Goal: Task Accomplishment & Management: Complete application form

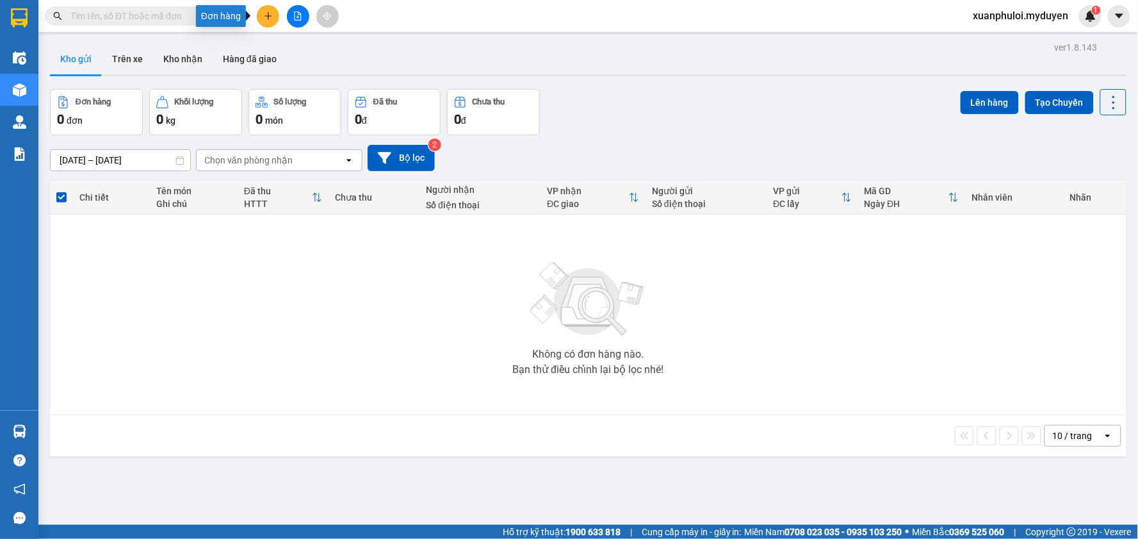
click at [273, 13] on button at bounding box center [268, 16] width 22 height 22
click at [337, 50] on div "Tạo đơn hàng" at bounding box center [319, 48] width 56 height 14
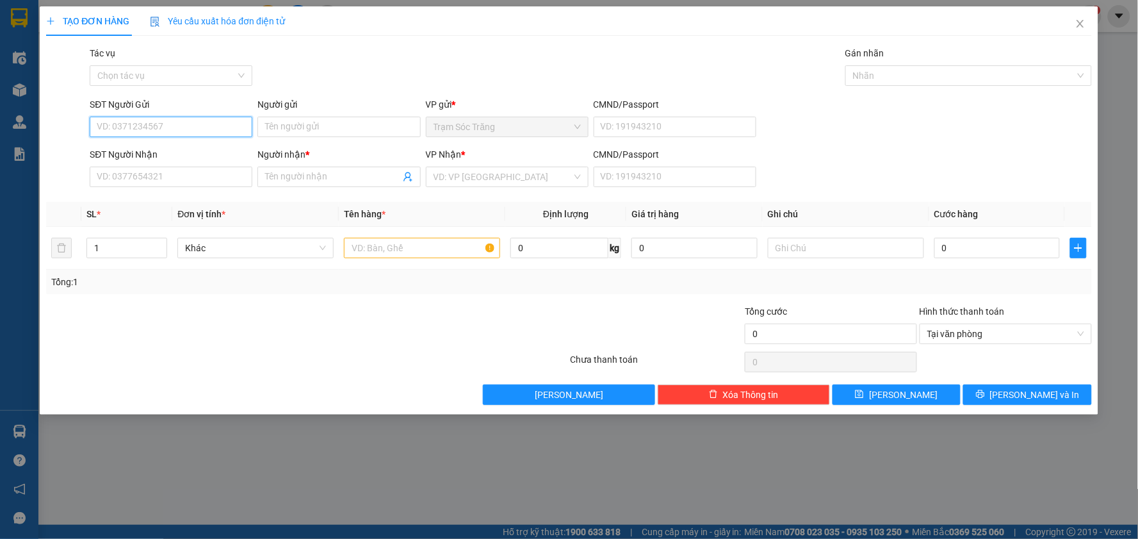
click at [214, 128] on input "SĐT Người Gửi" at bounding box center [171, 127] width 163 height 20
type input "0918803452"
drag, startPoint x: 277, startPoint y: 115, endPoint x: 289, endPoint y: 126, distance: 16.4
click at [286, 122] on div "Người gửi Tên người gửi" at bounding box center [338, 119] width 163 height 45
click at [293, 126] on input "Người gửi" at bounding box center [338, 127] width 163 height 20
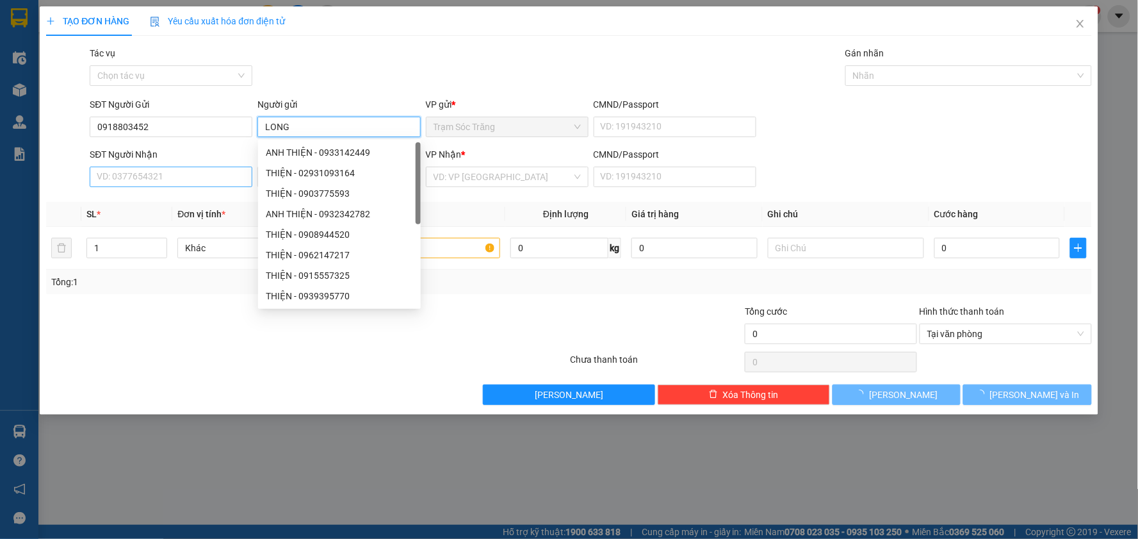
type input "LONG"
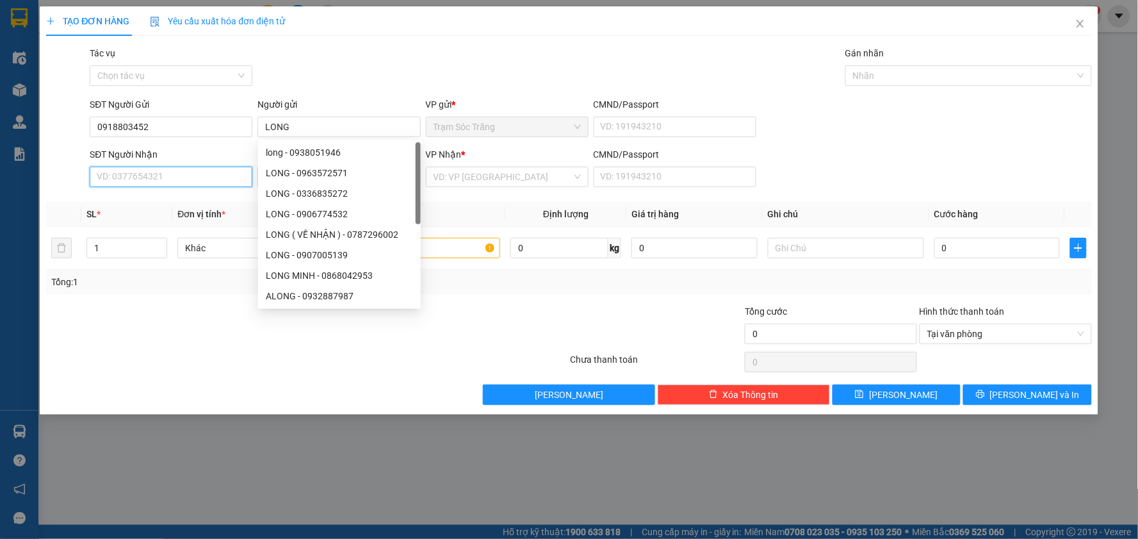
click at [209, 177] on input "SĐT Người Nhận" at bounding box center [171, 176] width 163 height 20
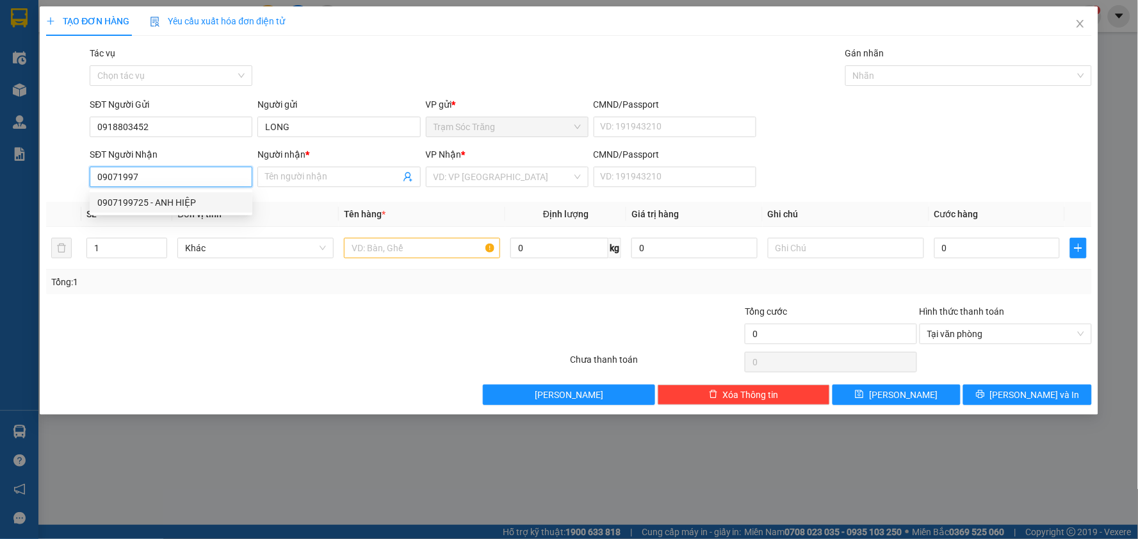
click at [199, 196] on div "0907199725 - ANH HIỆP" at bounding box center [170, 202] width 147 height 14
type input "0907199725"
type input "ANH HIỆP"
type input "40.000"
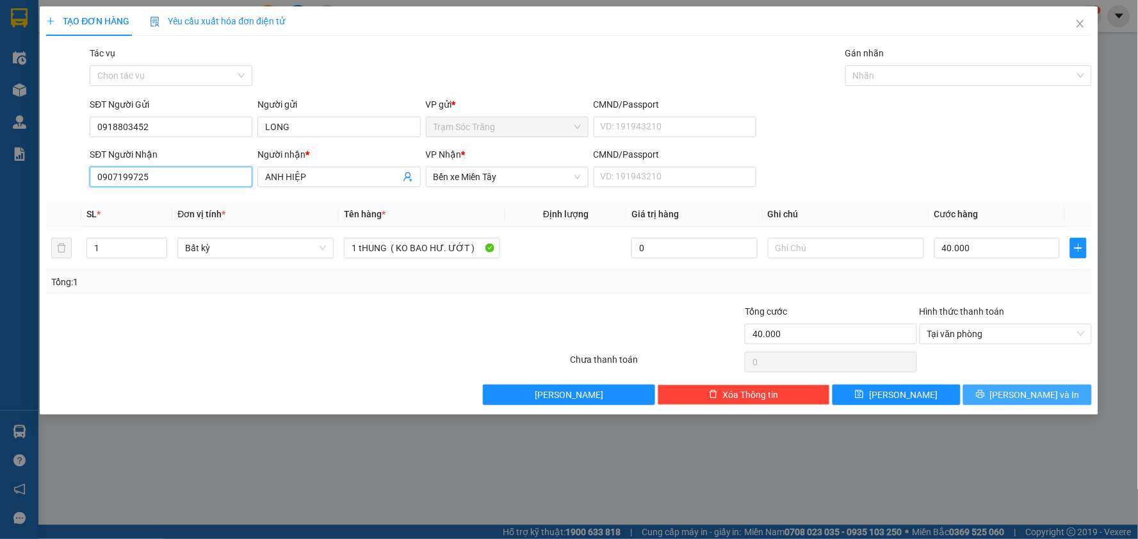
type input "0907199725"
click at [1053, 396] on button "[PERSON_NAME] và In" at bounding box center [1027, 394] width 129 height 20
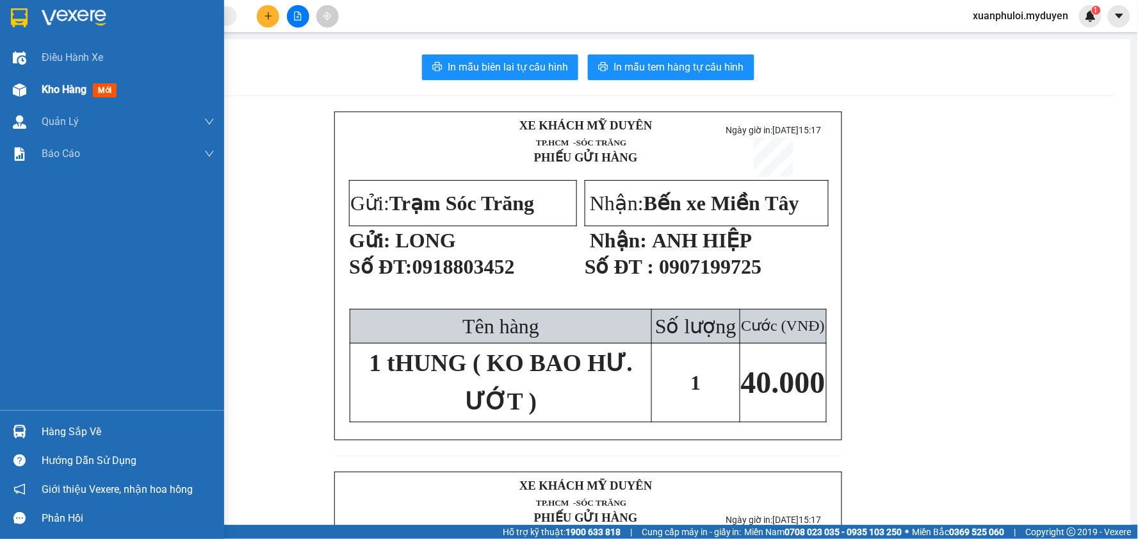
click at [53, 90] on span "Kho hàng" at bounding box center [64, 89] width 45 height 12
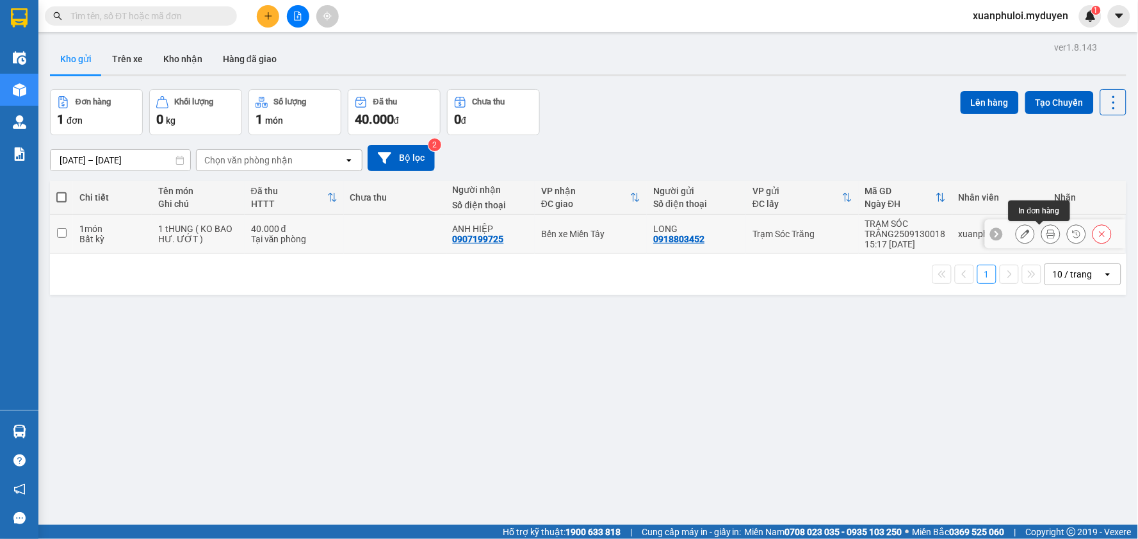
click at [1046, 232] on icon at bounding box center [1050, 233] width 9 height 9
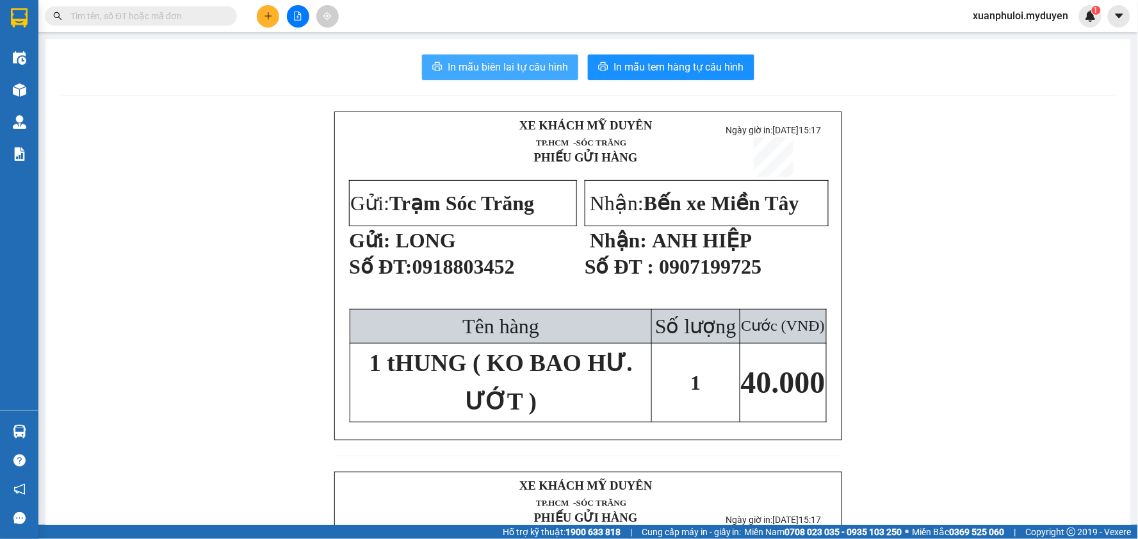
click at [515, 67] on span "In mẫu biên lai tự cấu hình" at bounding box center [508, 67] width 120 height 16
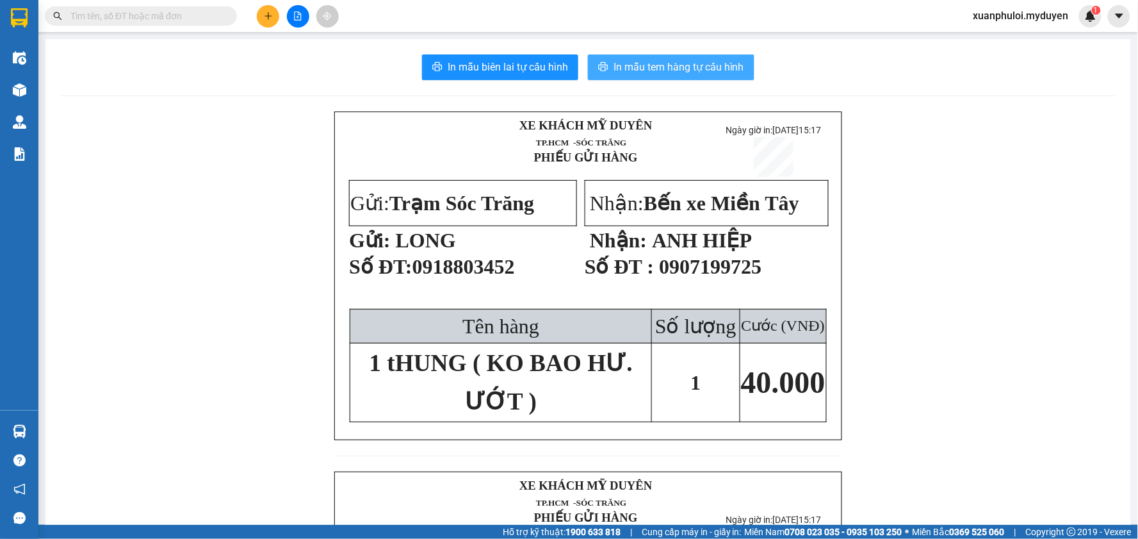
click at [673, 64] on span "In mẫu tem hàng tự cấu hình" at bounding box center [678, 67] width 131 height 16
click at [276, 15] on button at bounding box center [268, 16] width 22 height 22
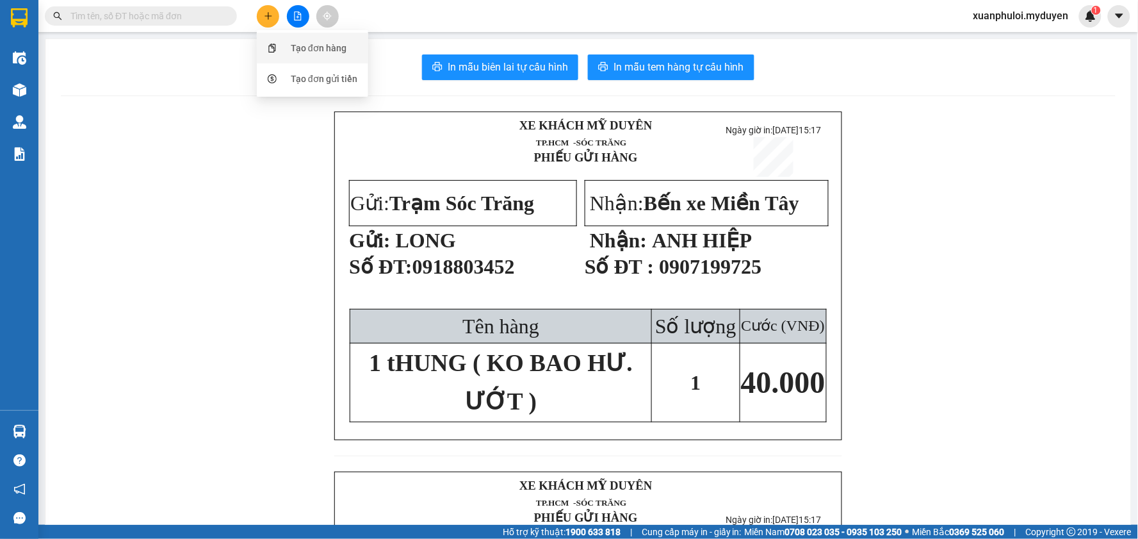
click at [315, 53] on div "Tạo đơn hàng" at bounding box center [319, 48] width 56 height 14
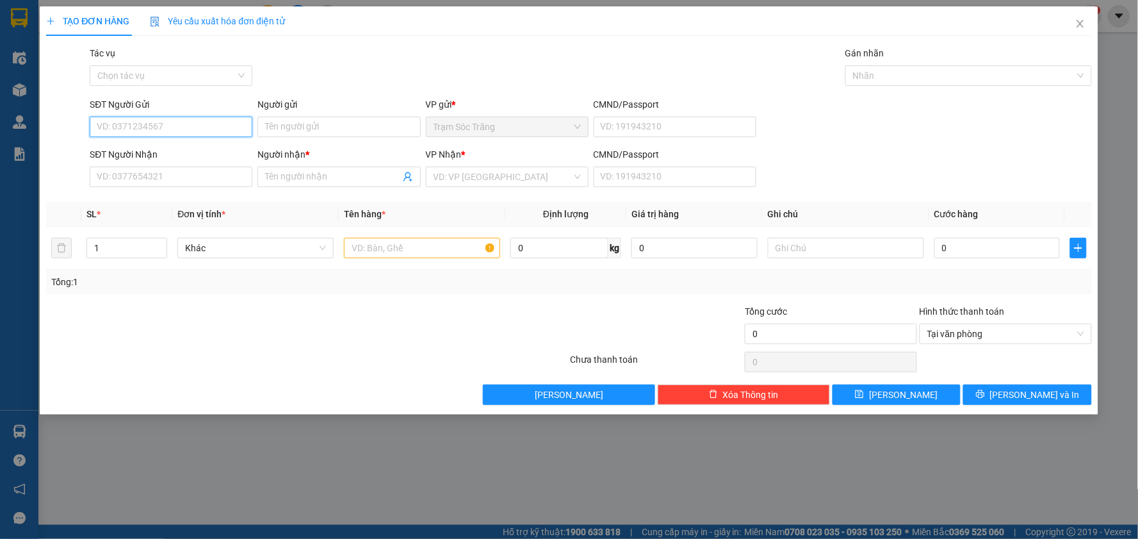
click at [203, 127] on input "SĐT Người Gửi" at bounding box center [171, 127] width 163 height 20
type input "0972823424"
click at [288, 131] on input "Người gửi" at bounding box center [338, 127] width 163 height 20
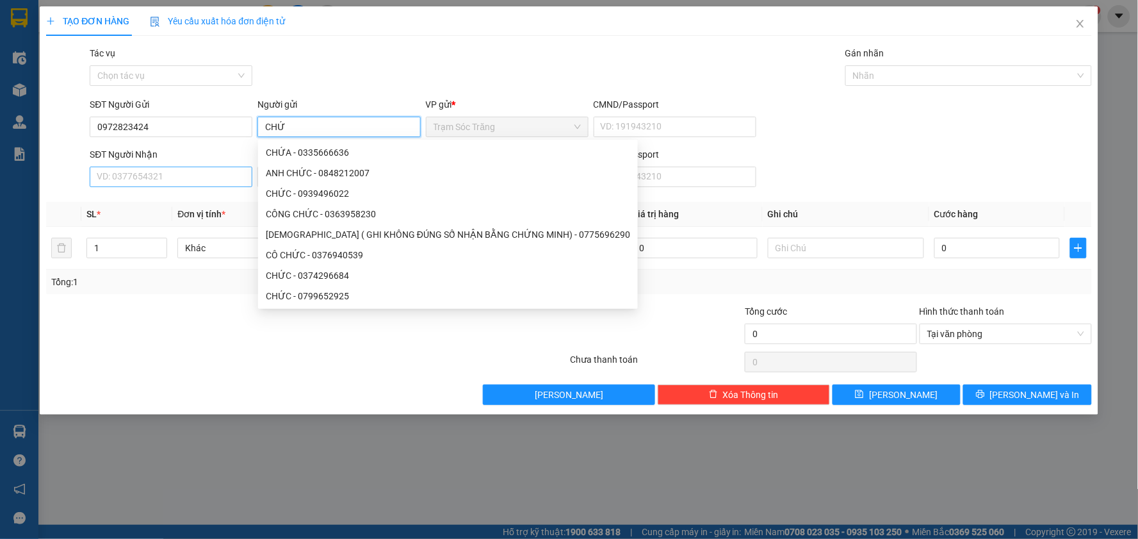
type input "CHỨ"
click at [219, 181] on input "SĐT Người Nhận" at bounding box center [171, 176] width 163 height 20
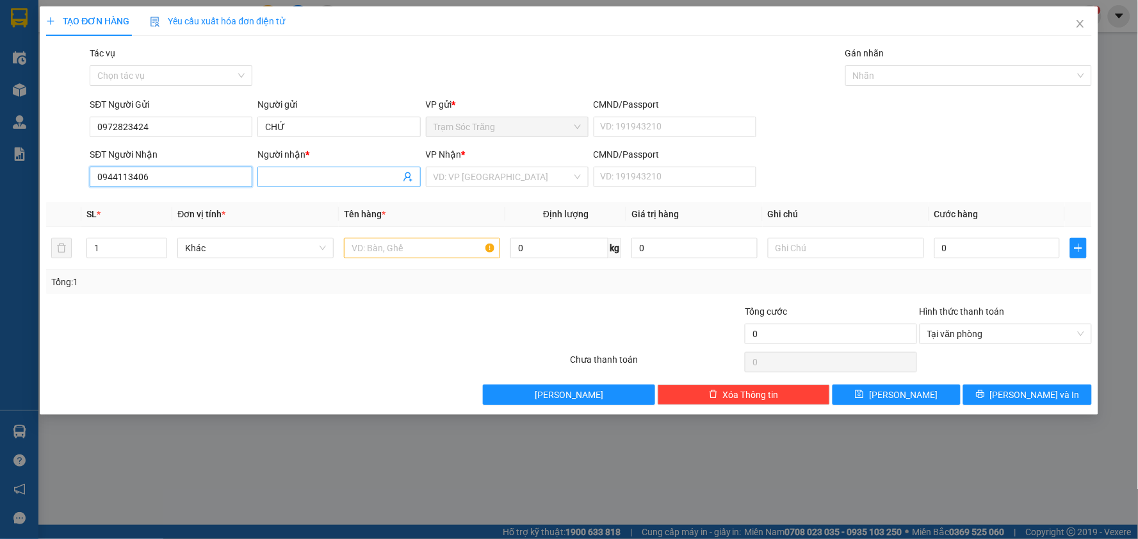
type input "0944113406"
click at [311, 174] on input "Người nhận *" at bounding box center [332, 177] width 134 height 14
type input "A KHIÊM"
click at [505, 174] on input "search" at bounding box center [503, 176] width 138 height 19
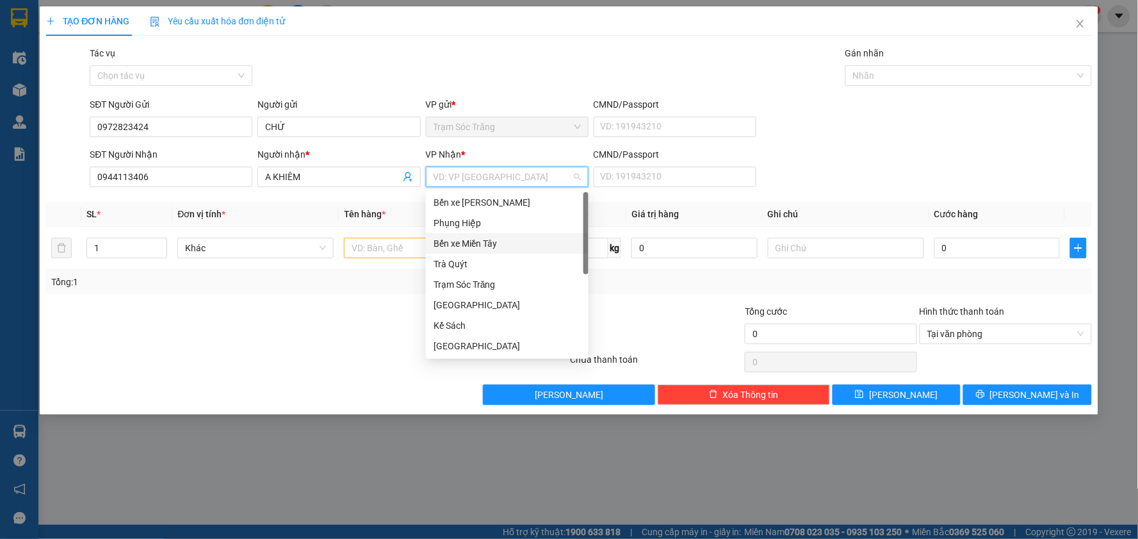
click at [481, 241] on div "Bến xe Miền Tây" at bounding box center [507, 243] width 147 height 14
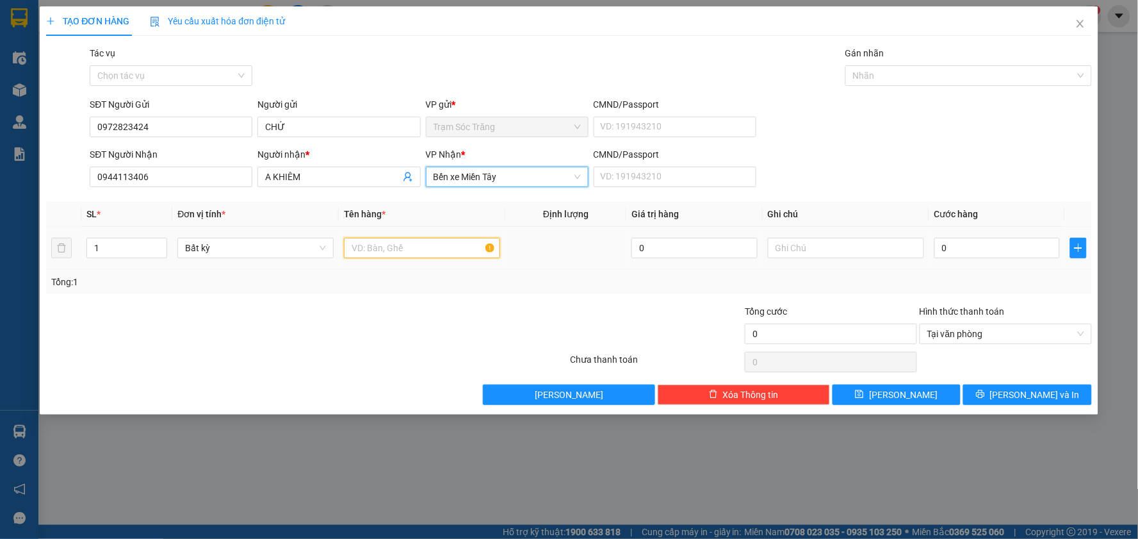
click at [401, 253] on input "text" at bounding box center [422, 248] width 156 height 20
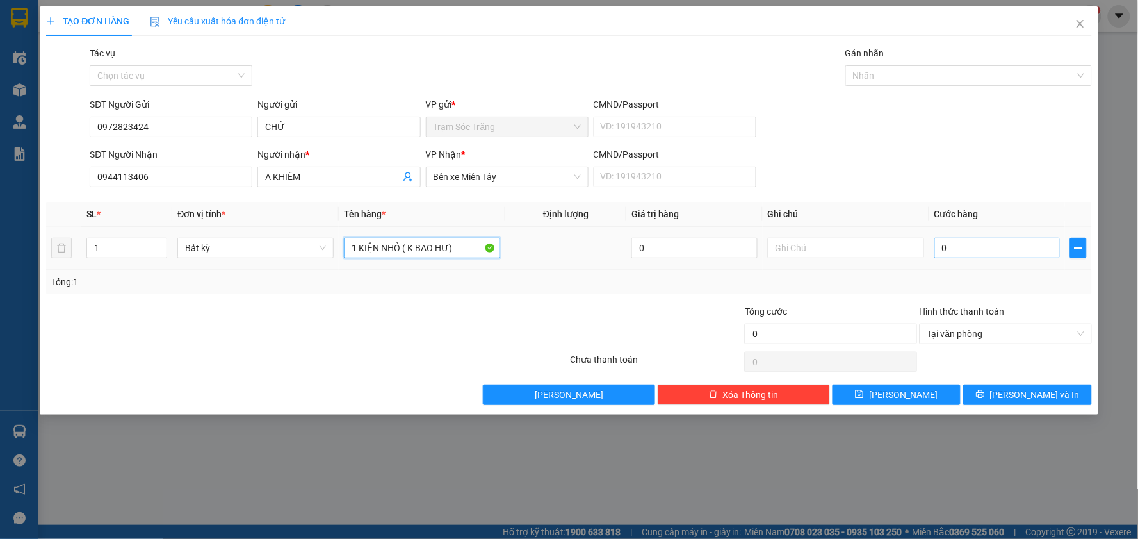
type input "1 KIỆN NHỎ ( K BAO HƯ)"
click at [988, 251] on input "0" at bounding box center [997, 248] width 126 height 20
type input "3"
type input "30"
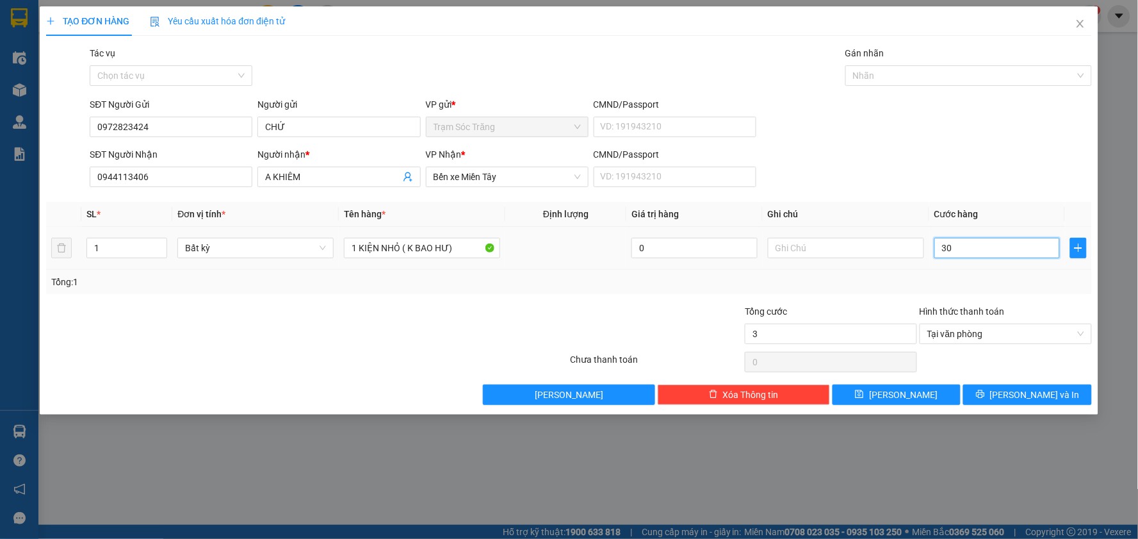
type input "30"
type input "300"
type input "3.000"
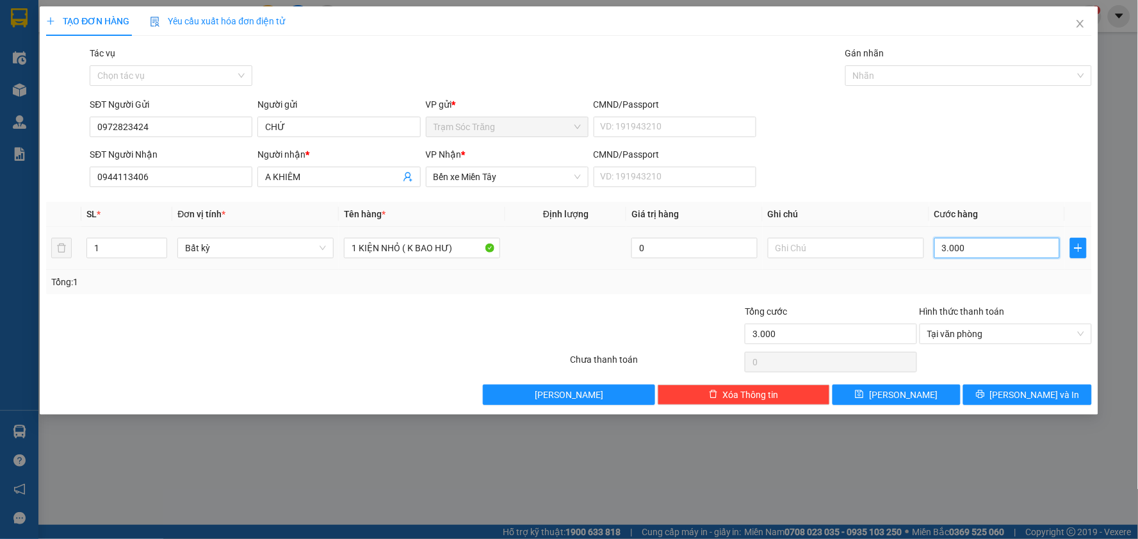
type input "30.000"
click at [1034, 395] on span "[PERSON_NAME] và In" at bounding box center [1035, 394] width 90 height 14
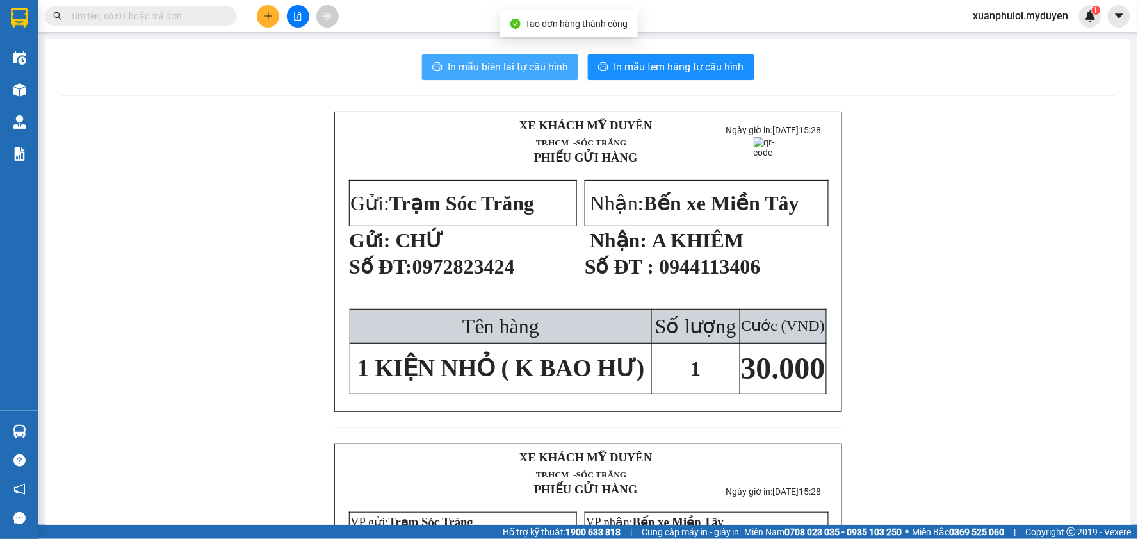
click at [483, 60] on span "In mẫu biên lai tự cấu hình" at bounding box center [508, 67] width 120 height 16
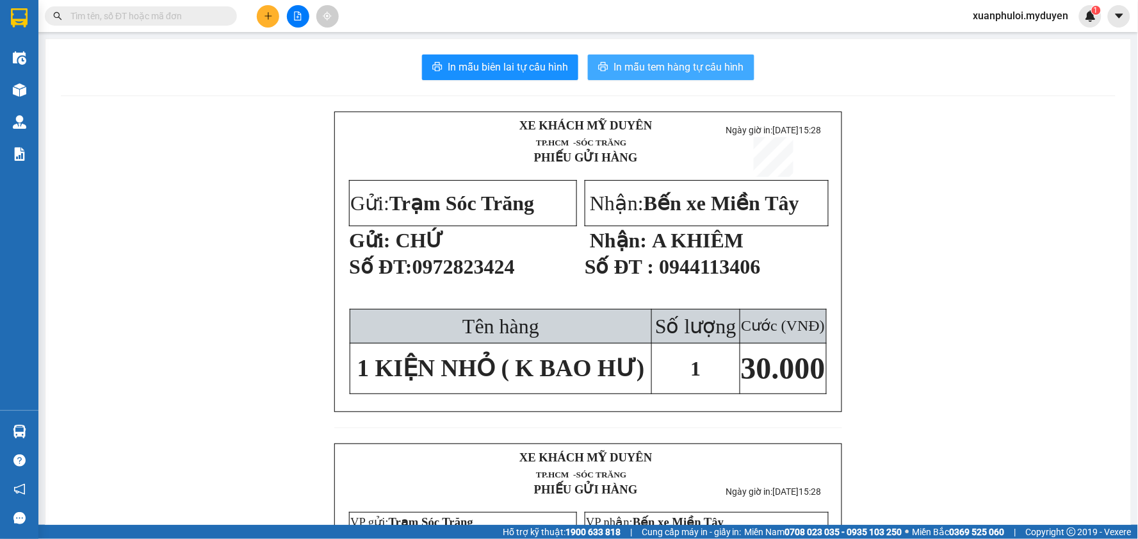
click at [662, 69] on span "In mẫu tem hàng tự cấu hình" at bounding box center [678, 67] width 131 height 16
click at [266, 12] on icon "plus" at bounding box center [268, 16] width 9 height 9
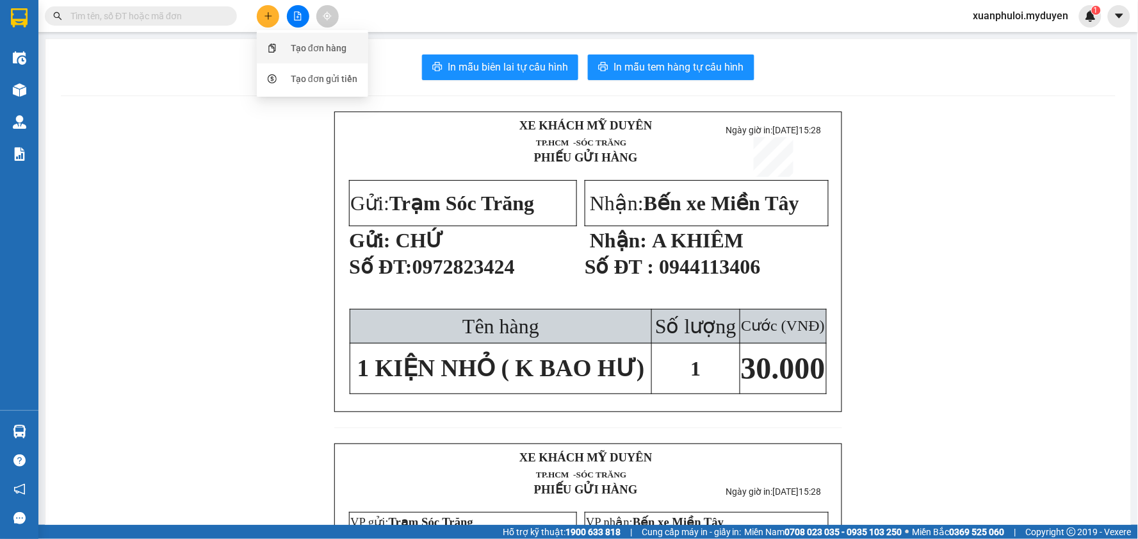
click at [296, 54] on div "Tạo đơn hàng" at bounding box center [319, 48] width 56 height 14
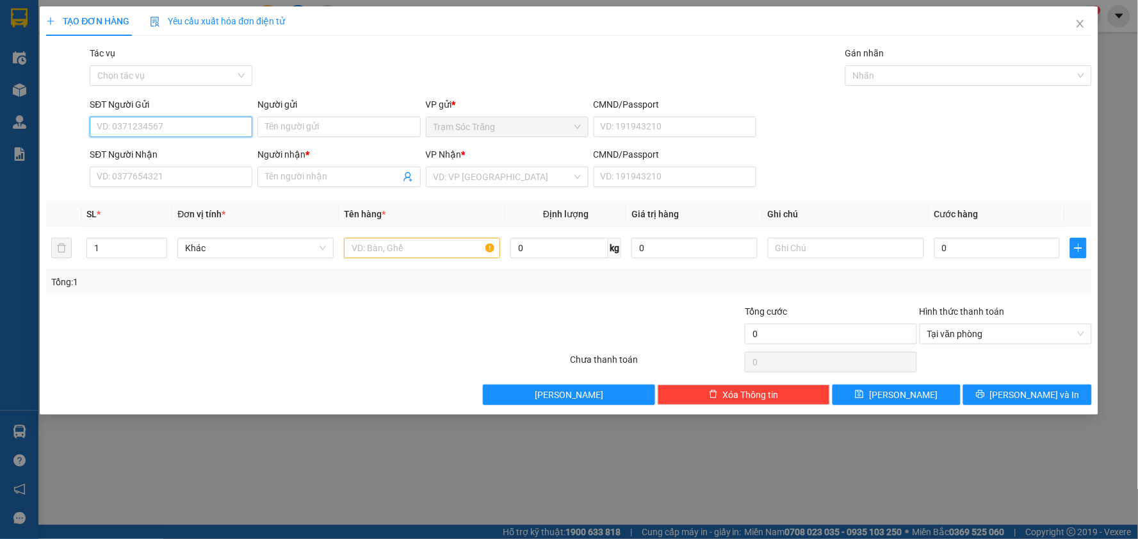
click at [186, 129] on input "SĐT Người Gửi" at bounding box center [171, 127] width 163 height 20
click at [172, 149] on div "0967082731 - ĐẠT" at bounding box center [170, 152] width 147 height 14
type input "0967082731"
type input "ĐẠT"
type input "0765825890"
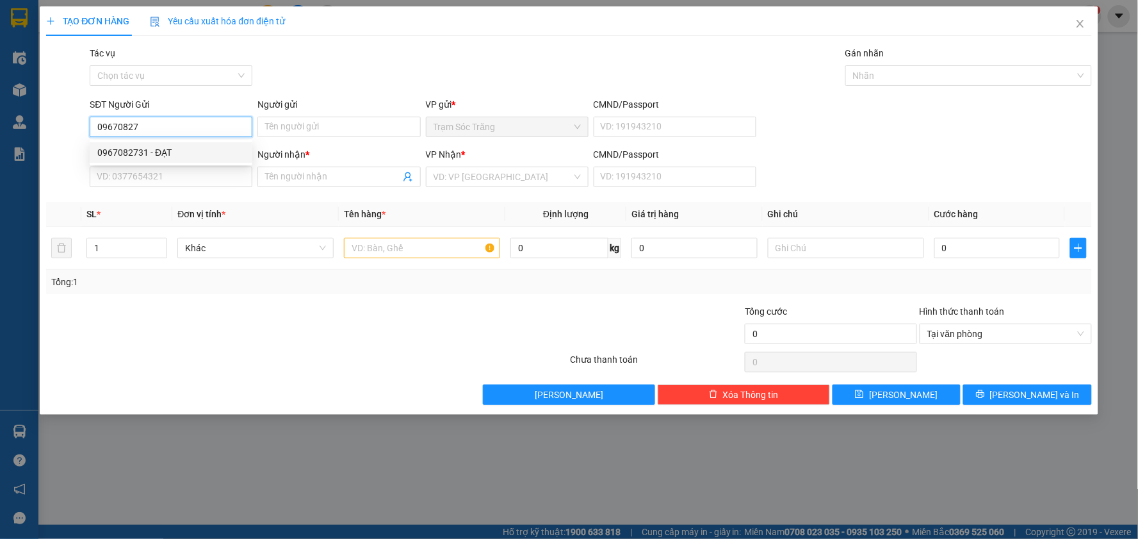
type input "NHÀN"
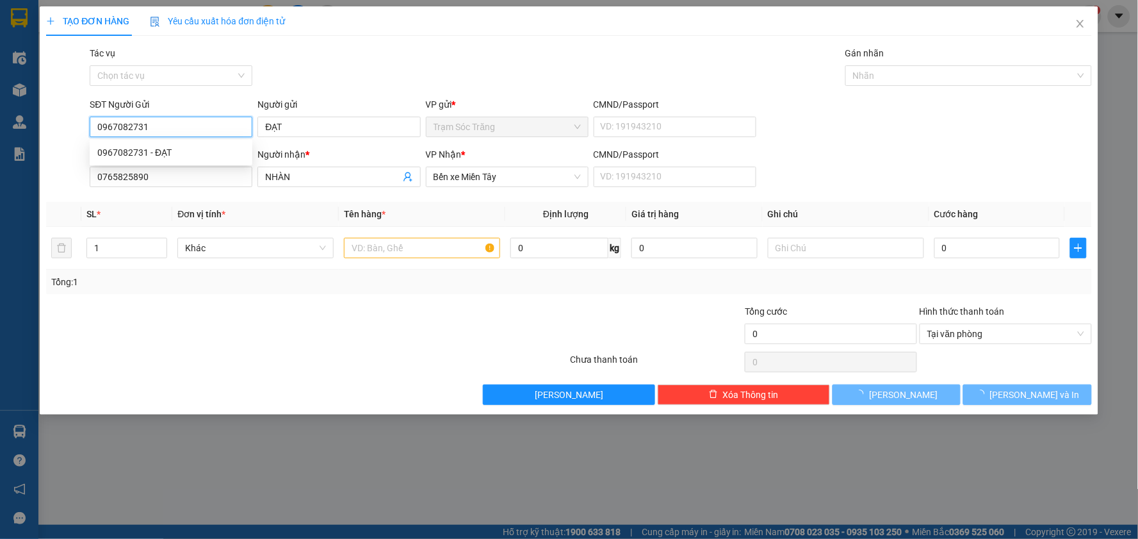
type input "40.000"
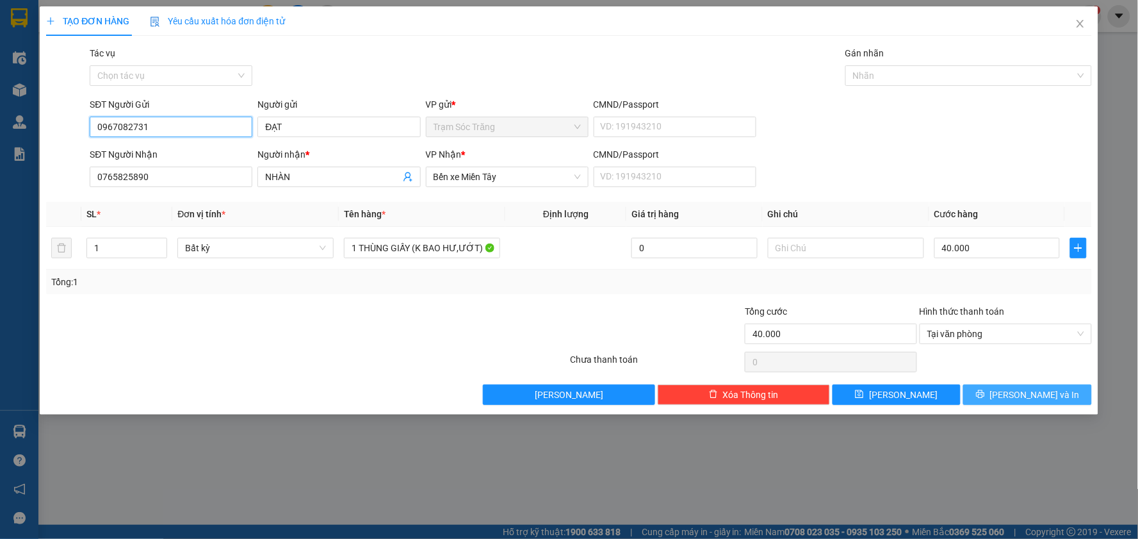
type input "0967082731"
click at [1021, 396] on span "[PERSON_NAME] và In" at bounding box center [1035, 394] width 90 height 14
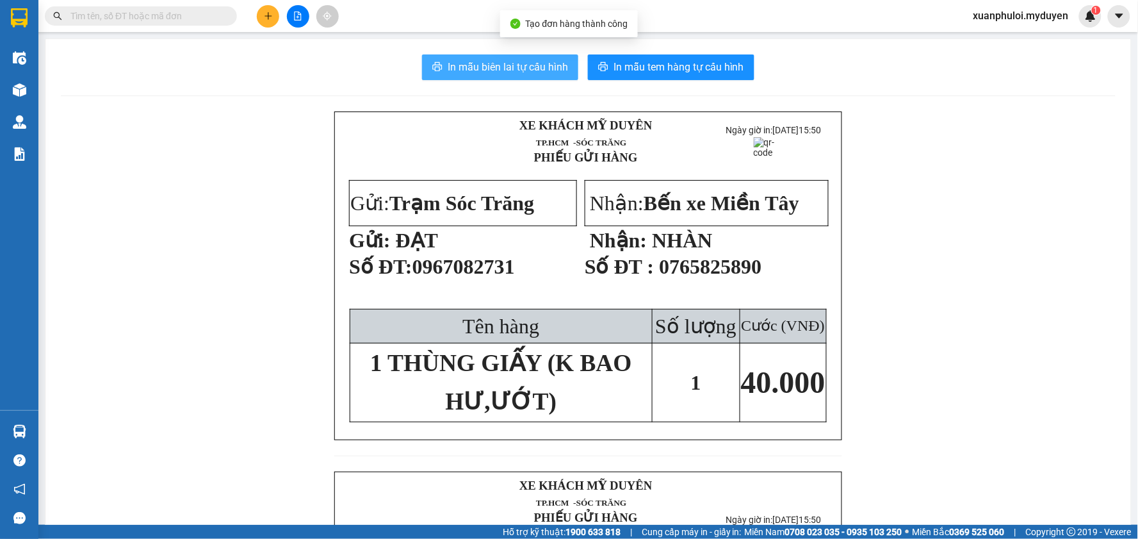
click at [481, 66] on span "In mẫu biên lai tự cấu hình" at bounding box center [508, 67] width 120 height 16
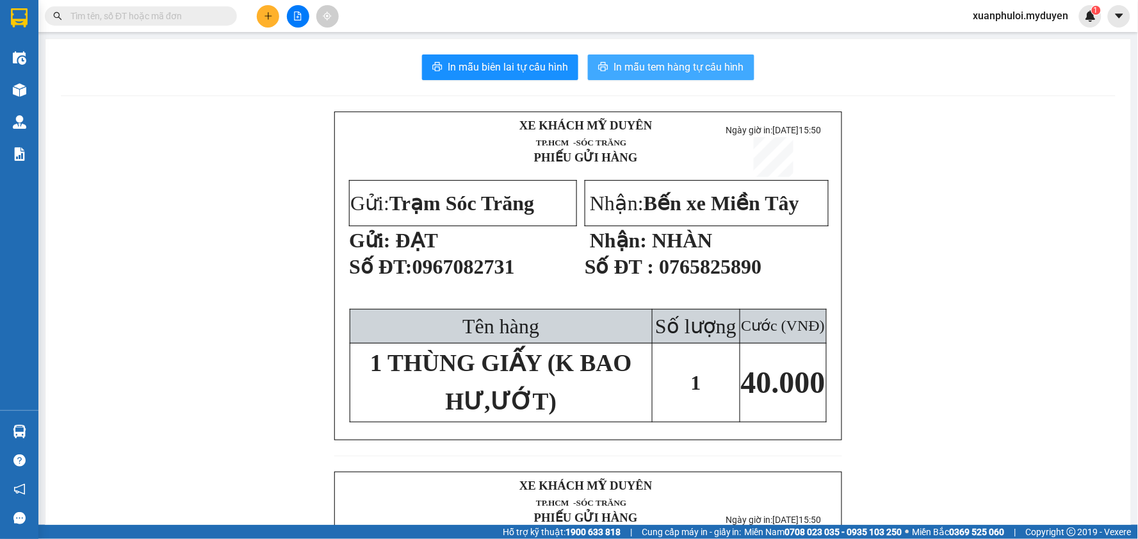
click at [703, 67] on span "In mẫu tem hàng tự cấu hình" at bounding box center [678, 67] width 131 height 16
click at [266, 13] on icon "plus" at bounding box center [268, 16] width 9 height 9
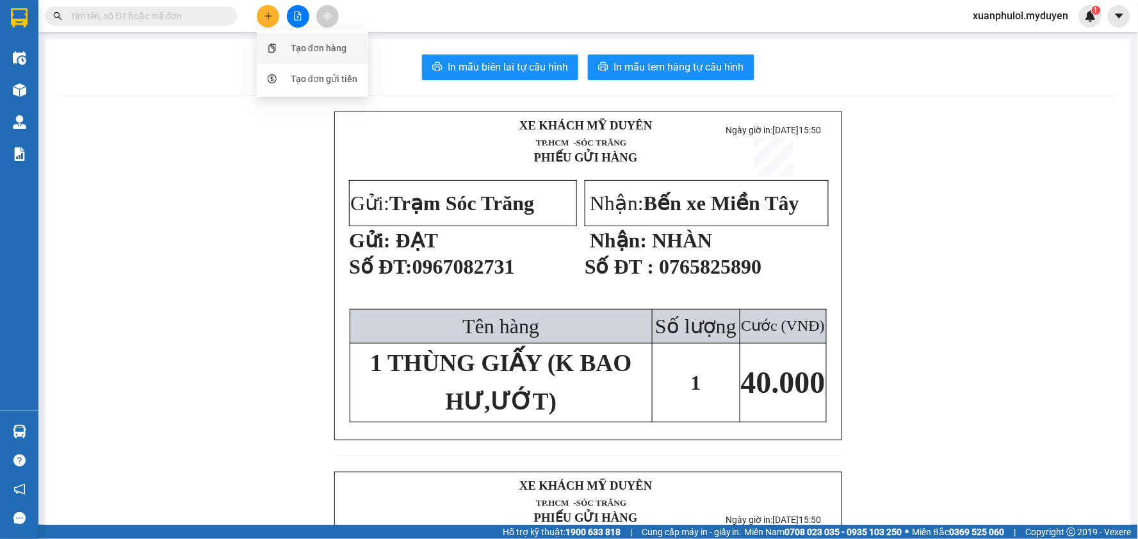
click at [325, 53] on div "Tạo đơn hàng" at bounding box center [319, 48] width 56 height 14
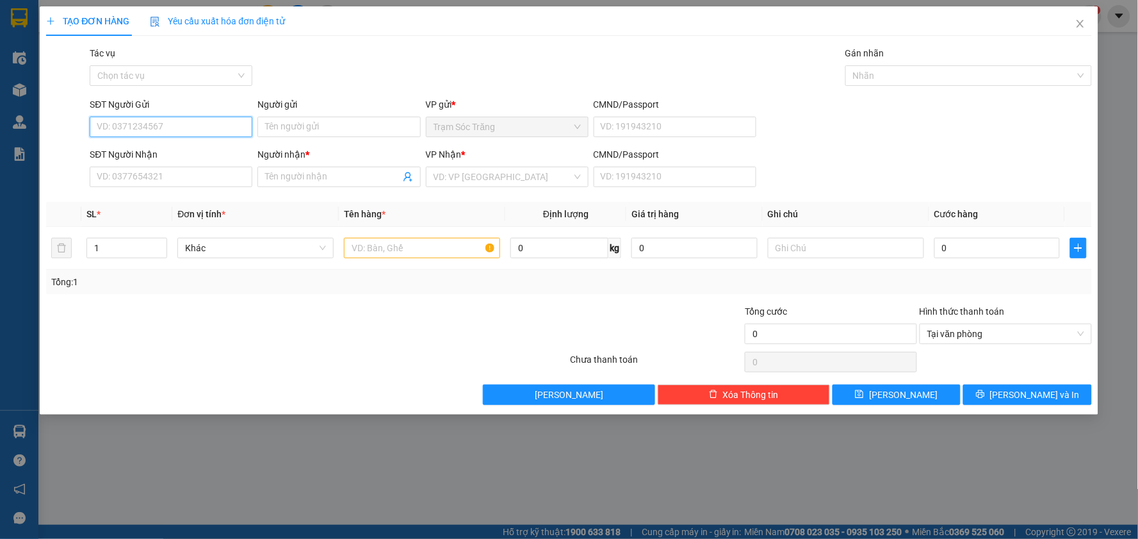
click at [192, 127] on input "SĐT Người Gửi" at bounding box center [171, 127] width 163 height 20
type input "0907883583"
click at [154, 155] on div "0907883583 - LUÂN" at bounding box center [170, 152] width 147 height 14
type input "LUÂN"
type input "0907512270"
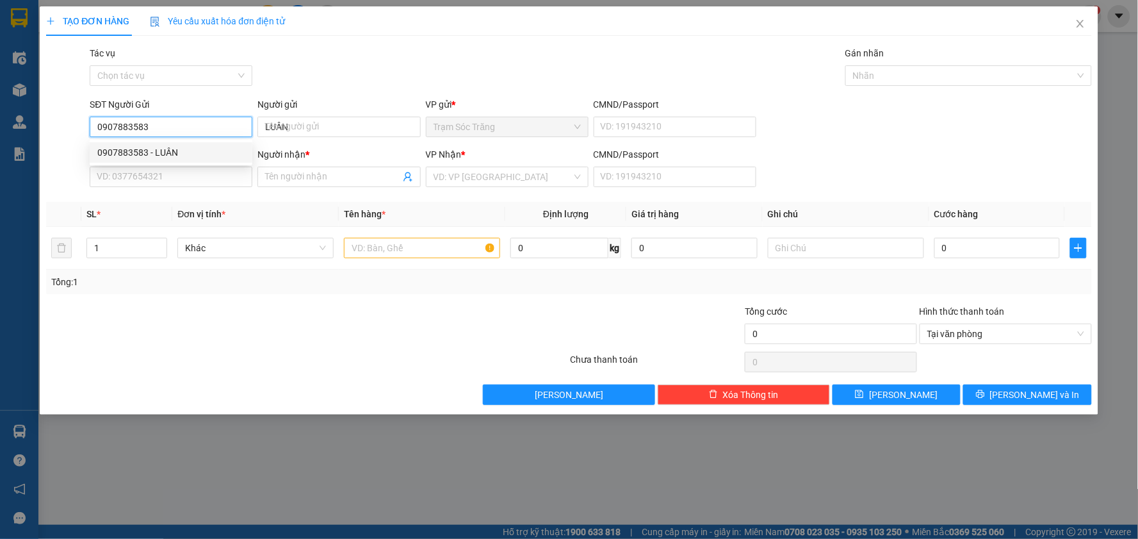
type input "THƯỞNG"
type input "30.000"
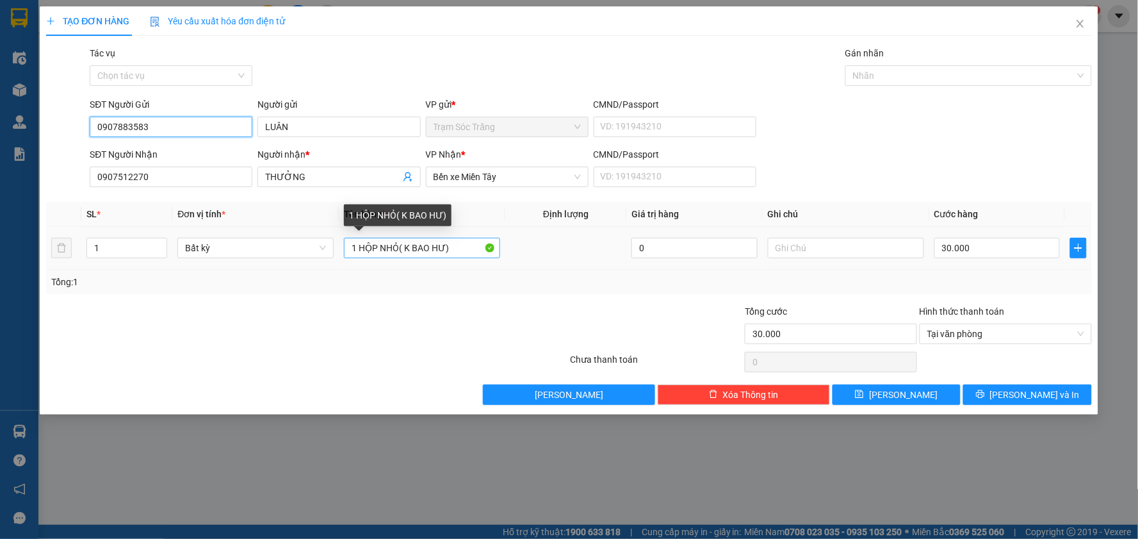
type input "0907883583"
drag, startPoint x: 386, startPoint y: 247, endPoint x: 327, endPoint y: 251, distance: 59.7
click at [327, 251] on tr "1 Bất kỳ 1 HỘP NHỎ( K BAO HƯ) 0 30.000" at bounding box center [569, 248] width 1046 height 43
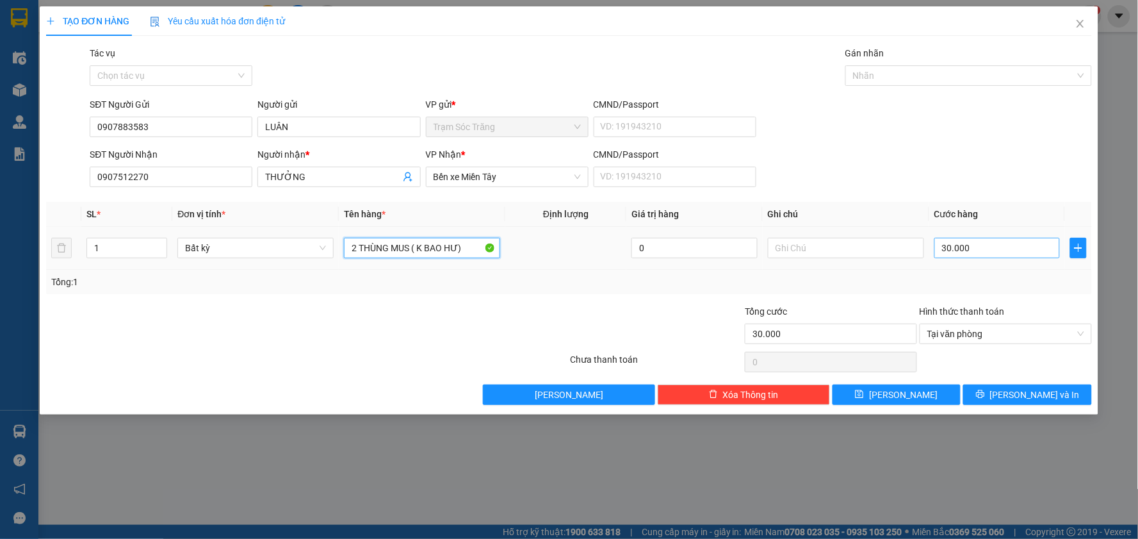
type input "2 THÙNG MUS ( K BAO HƯ)"
click at [986, 238] on input "30.000" at bounding box center [997, 248] width 126 height 20
type input "1"
type input "10"
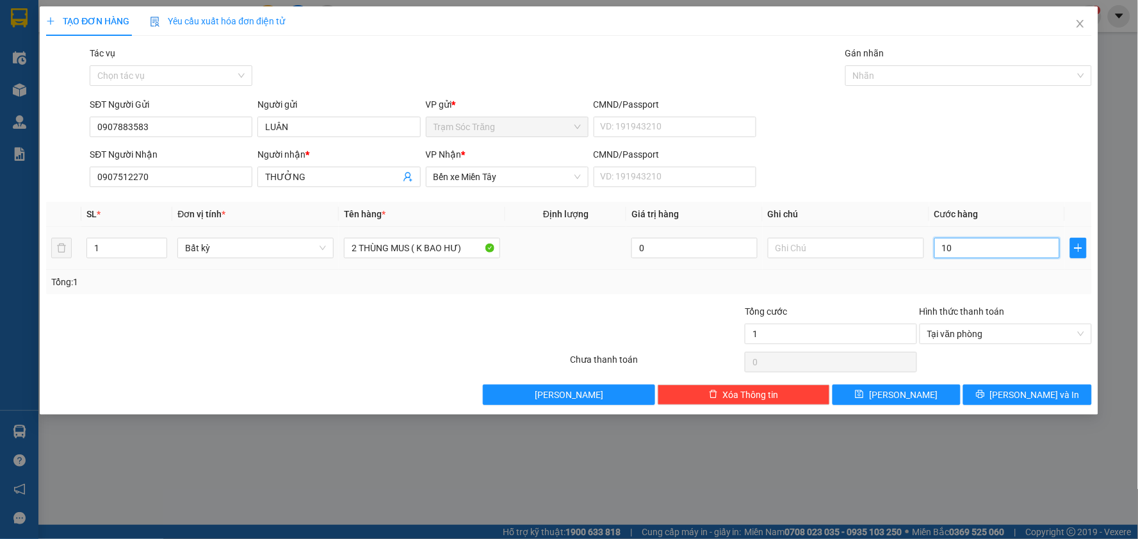
type input "10"
type input "100"
type input "1.000"
type input "10.000"
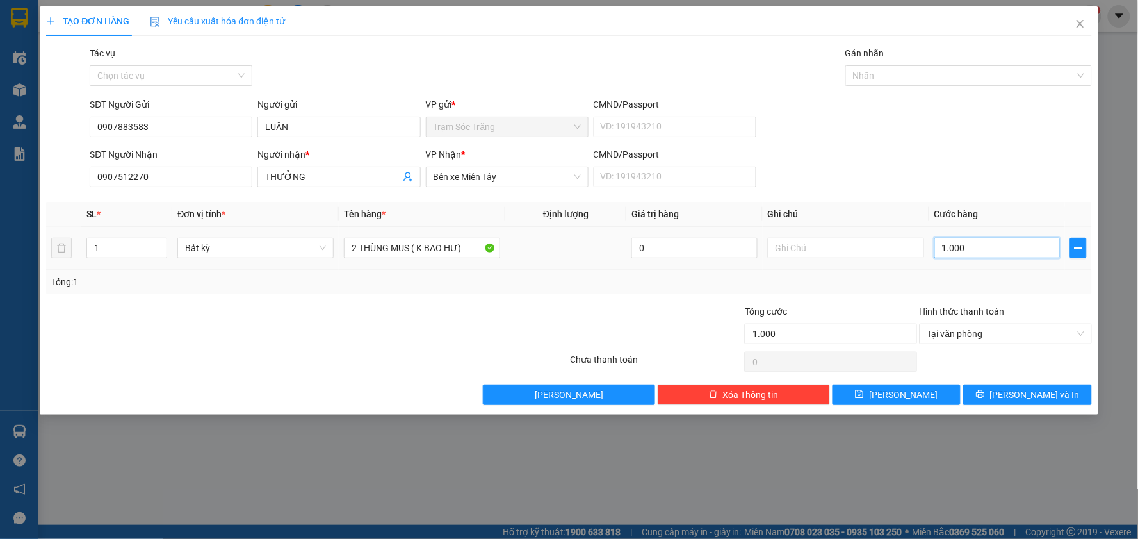
type input "10.000"
type input "100.000"
click at [1035, 391] on span "[PERSON_NAME] và In" at bounding box center [1035, 394] width 90 height 14
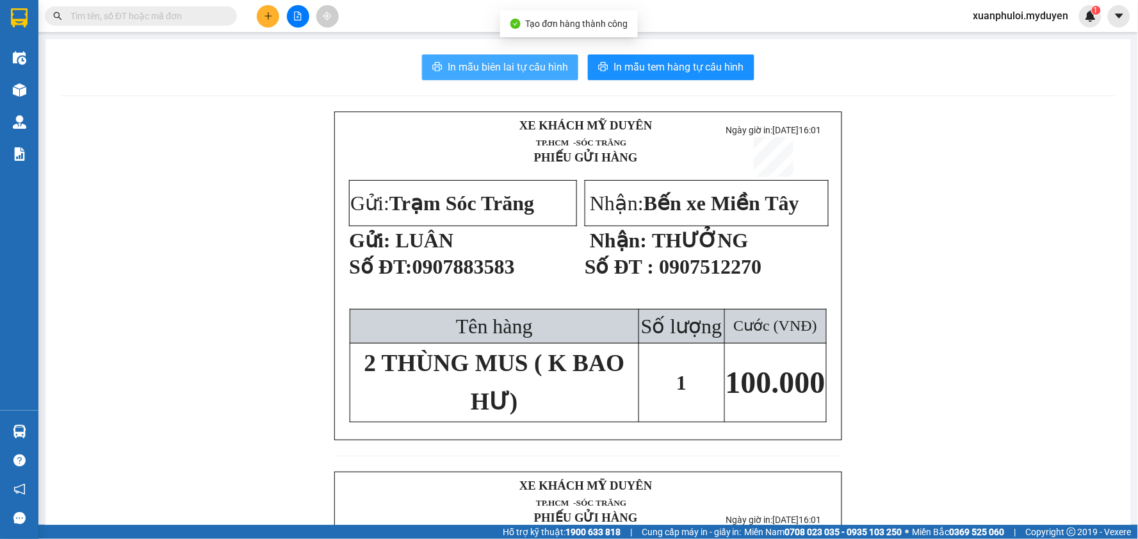
click at [541, 65] on span "In mẫu biên lai tự cấu hình" at bounding box center [508, 67] width 120 height 16
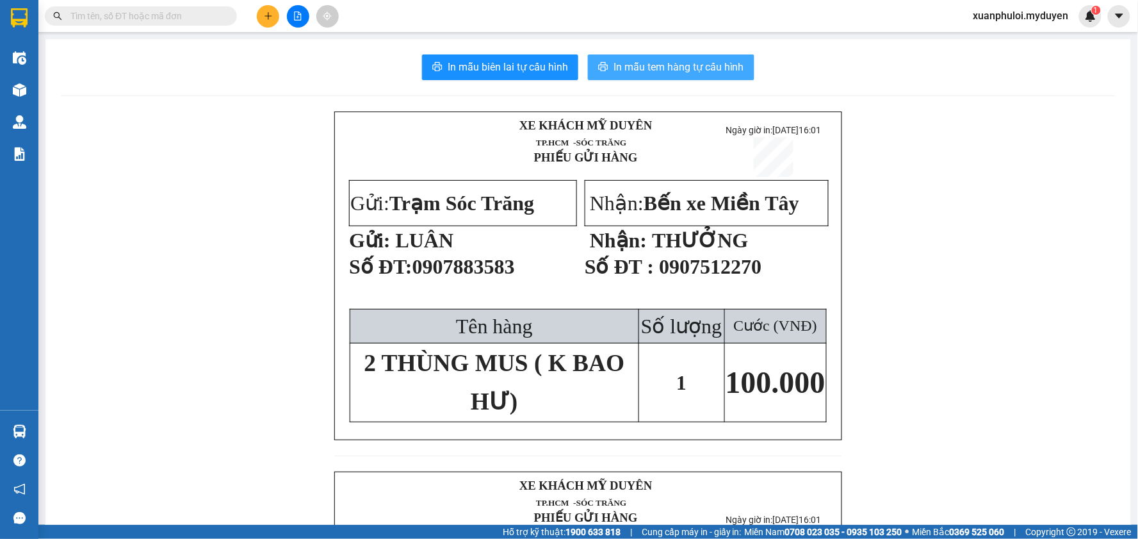
click at [651, 59] on span "In mẫu tem hàng tự cấu hình" at bounding box center [678, 67] width 131 height 16
click at [263, 17] on button at bounding box center [268, 16] width 22 height 22
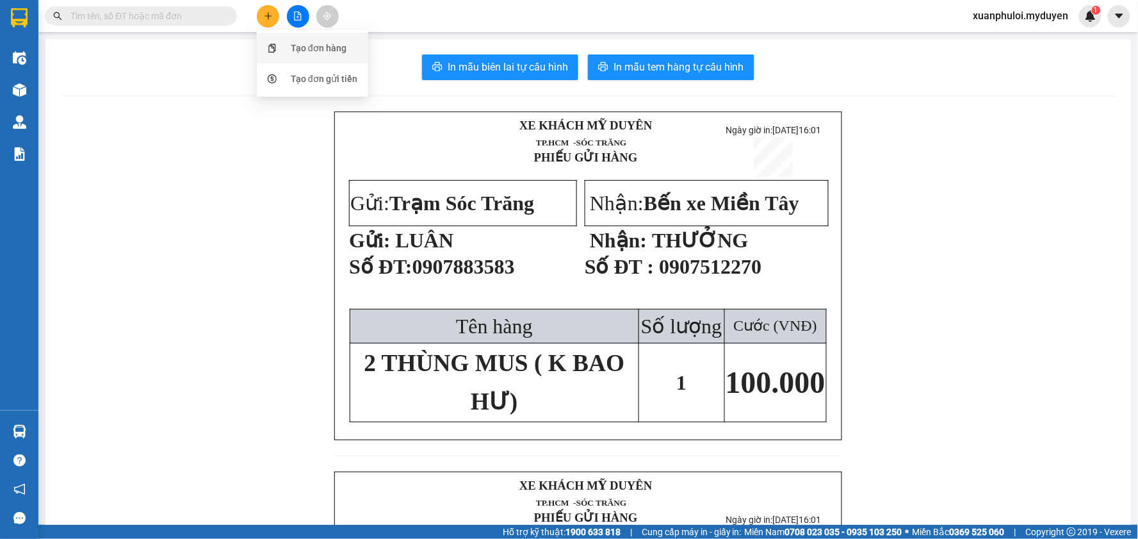
click at [292, 48] on div "Tạo đơn hàng" at bounding box center [319, 48] width 56 height 14
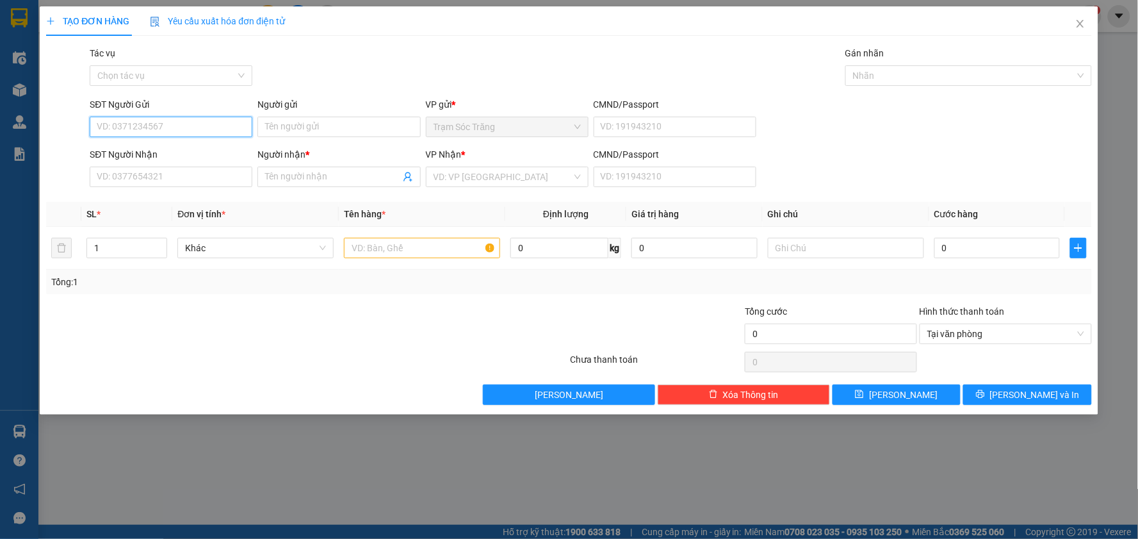
click at [173, 132] on input "SĐT Người Gửi" at bounding box center [171, 127] width 163 height 20
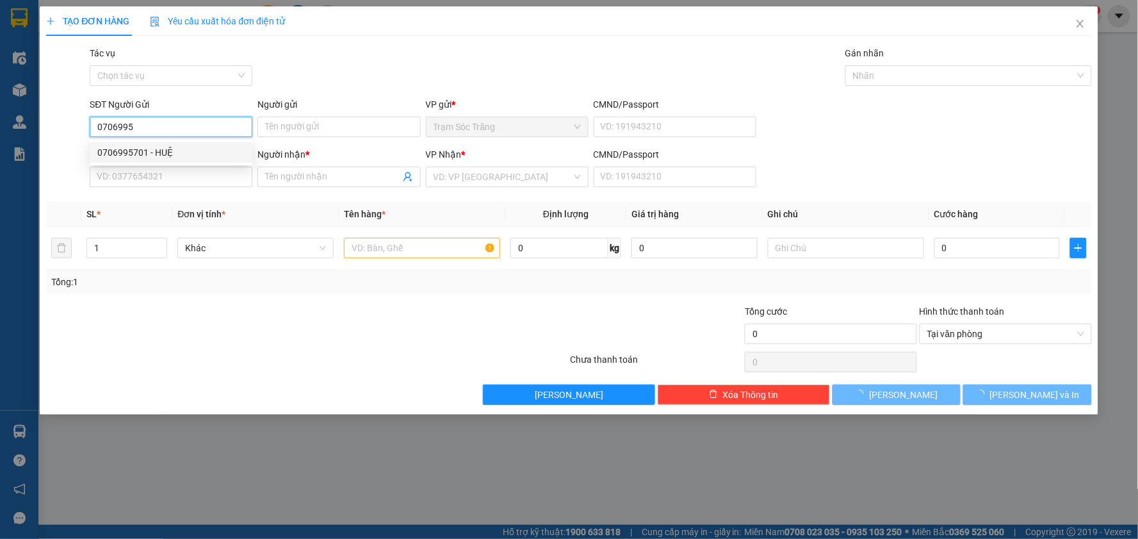
click at [172, 143] on div "0706995701 - HUỆ" at bounding box center [171, 152] width 163 height 20
type input "0706995701"
type input "HUỆ"
type input "0946120282"
type input "QUYÊN"
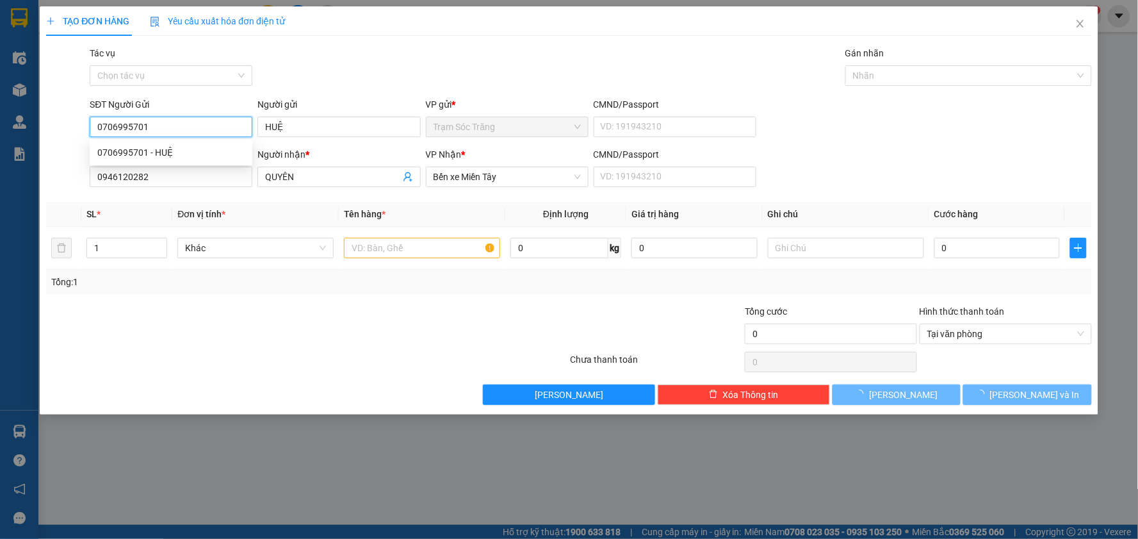
type input "50.000"
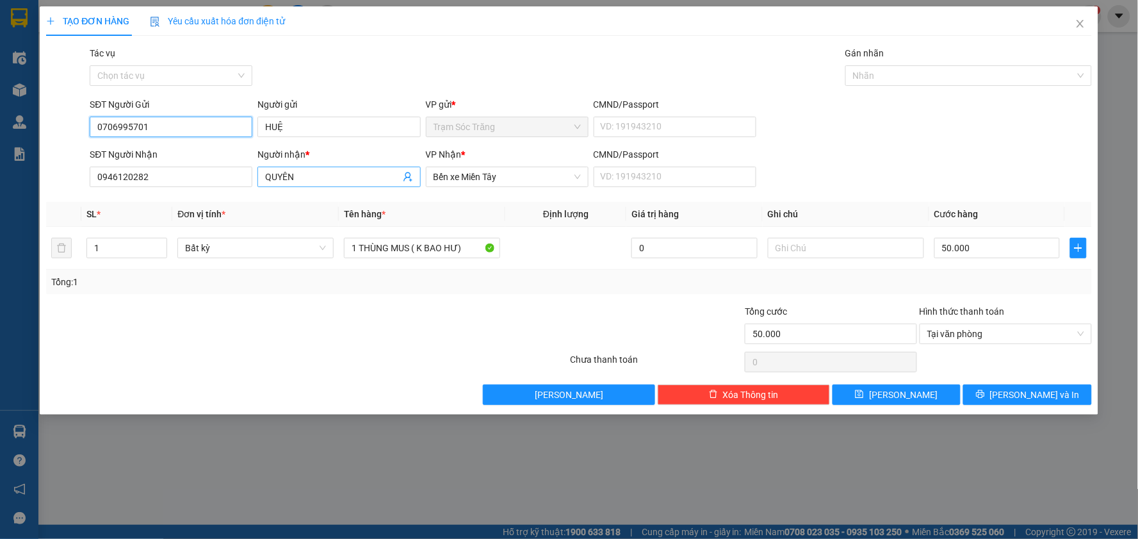
type input "0706995701"
click at [308, 174] on input "QUYÊN" at bounding box center [332, 177] width 134 height 14
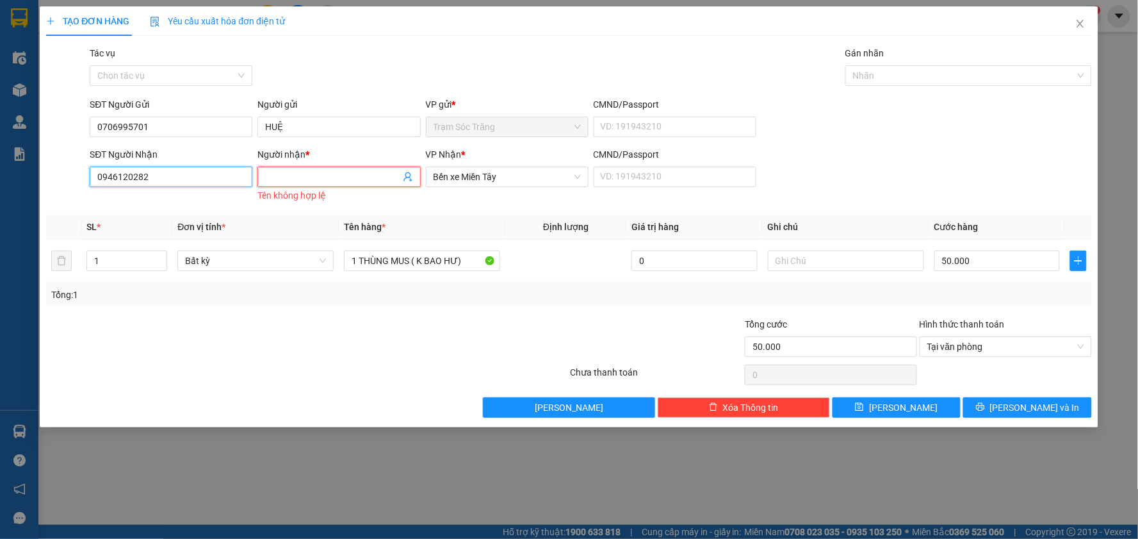
click at [163, 177] on input "0946120282" at bounding box center [171, 176] width 163 height 20
click at [197, 203] on div "0764969669 - [PERSON_NAME]" at bounding box center [170, 202] width 147 height 14
type input "0764969669"
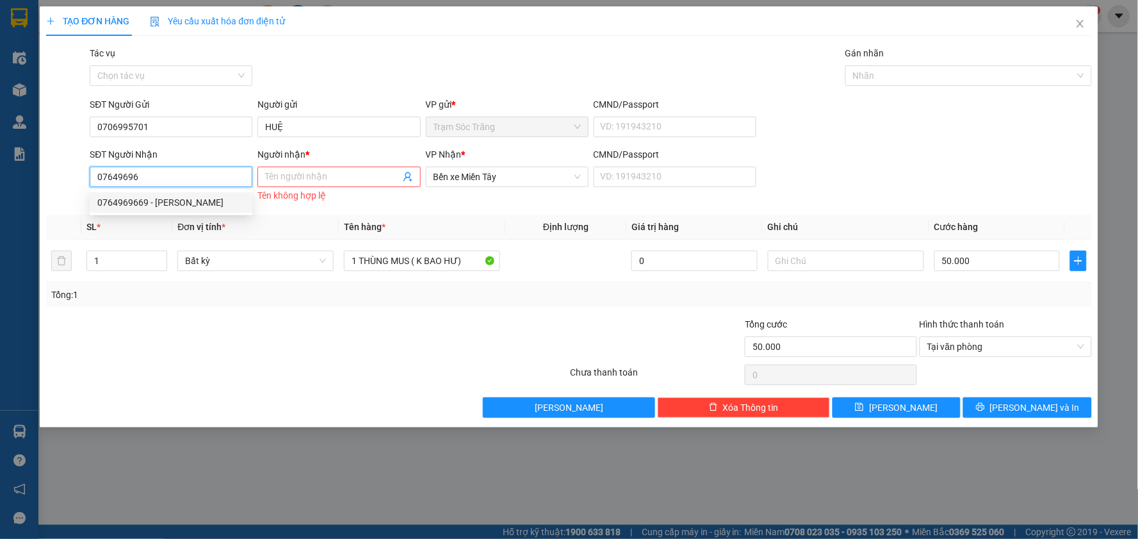
type input "[PERSON_NAME]"
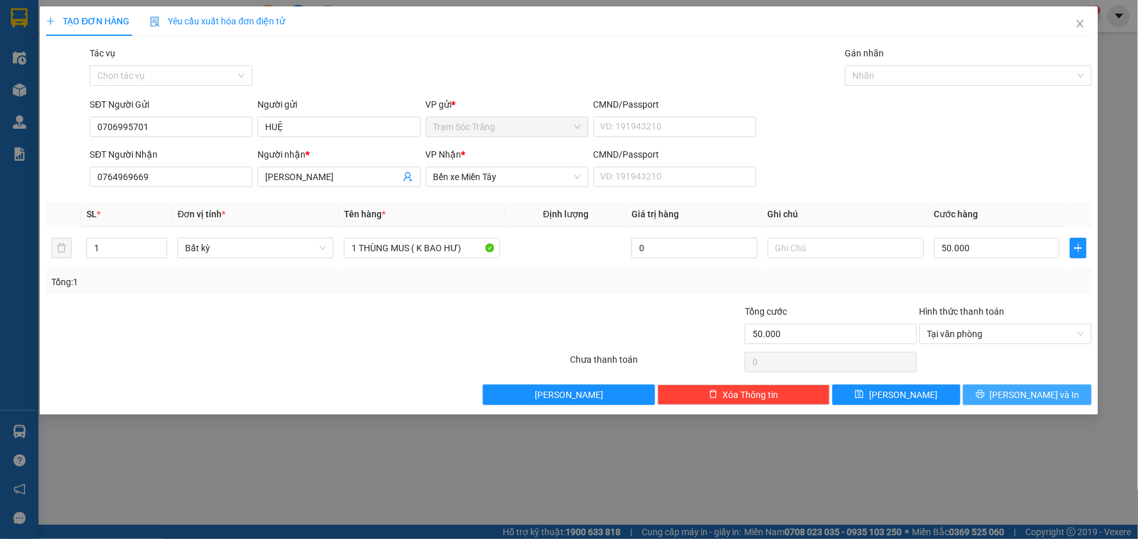
click at [1022, 393] on span "[PERSON_NAME] và In" at bounding box center [1035, 394] width 90 height 14
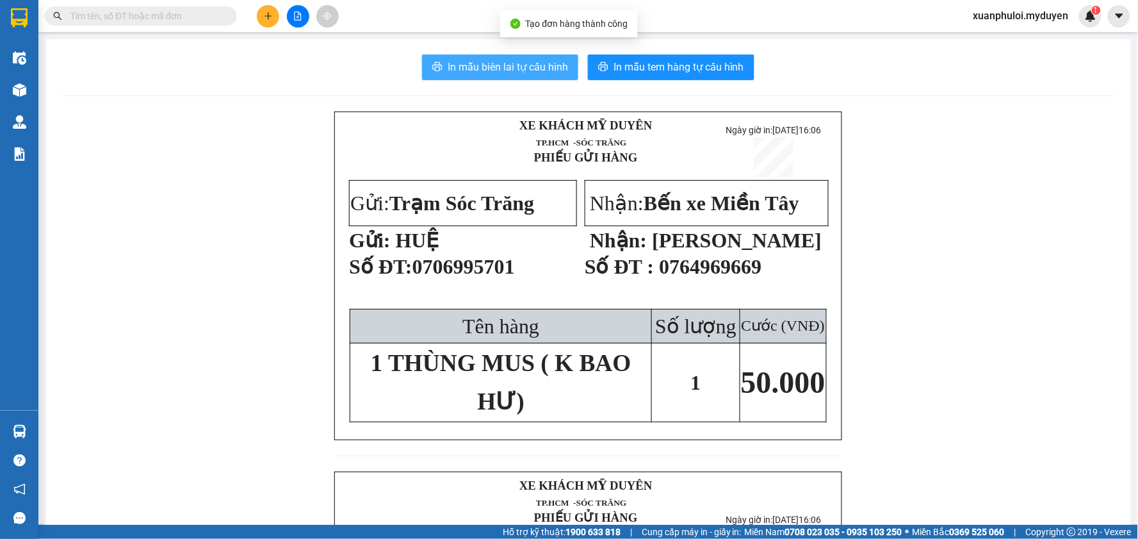
click at [525, 68] on span "In mẫu biên lai tự cấu hình" at bounding box center [508, 67] width 120 height 16
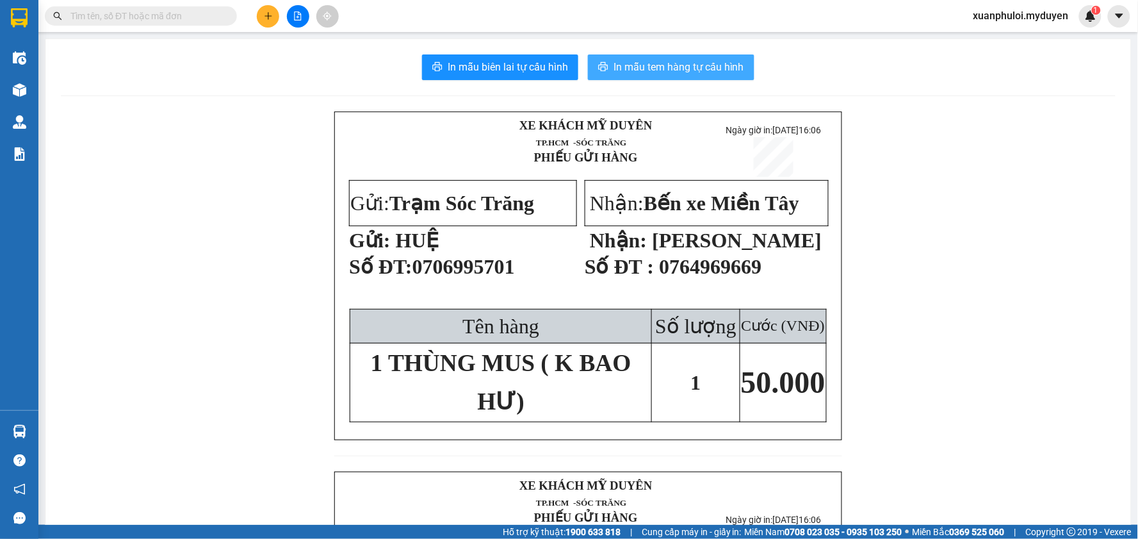
click at [668, 70] on span "In mẫu tem hàng tự cấu hình" at bounding box center [678, 67] width 131 height 16
click at [264, 20] on button at bounding box center [268, 16] width 22 height 22
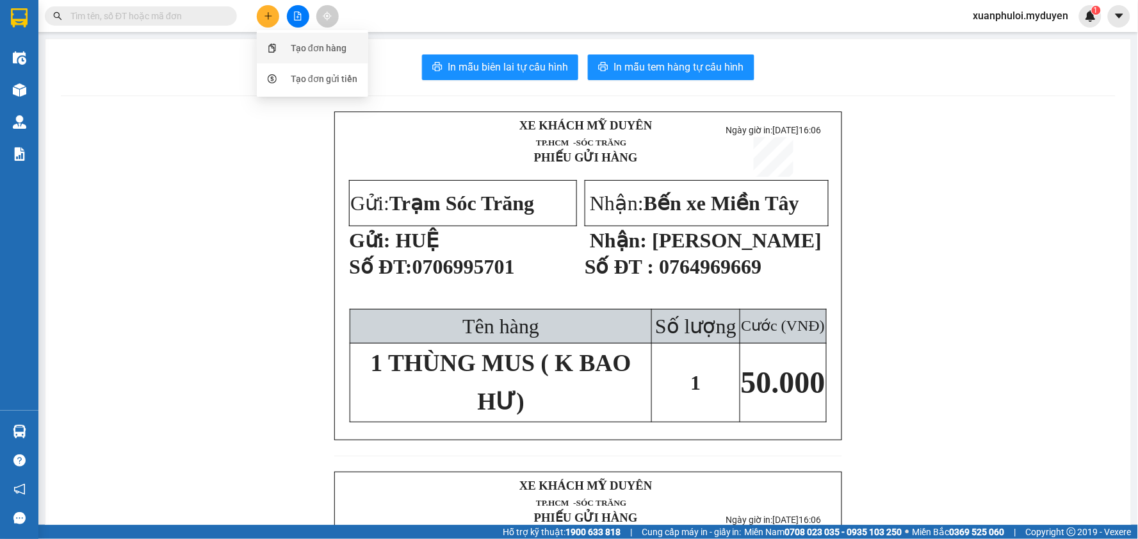
click at [316, 60] on li "Tạo đơn hàng" at bounding box center [312, 48] width 111 height 31
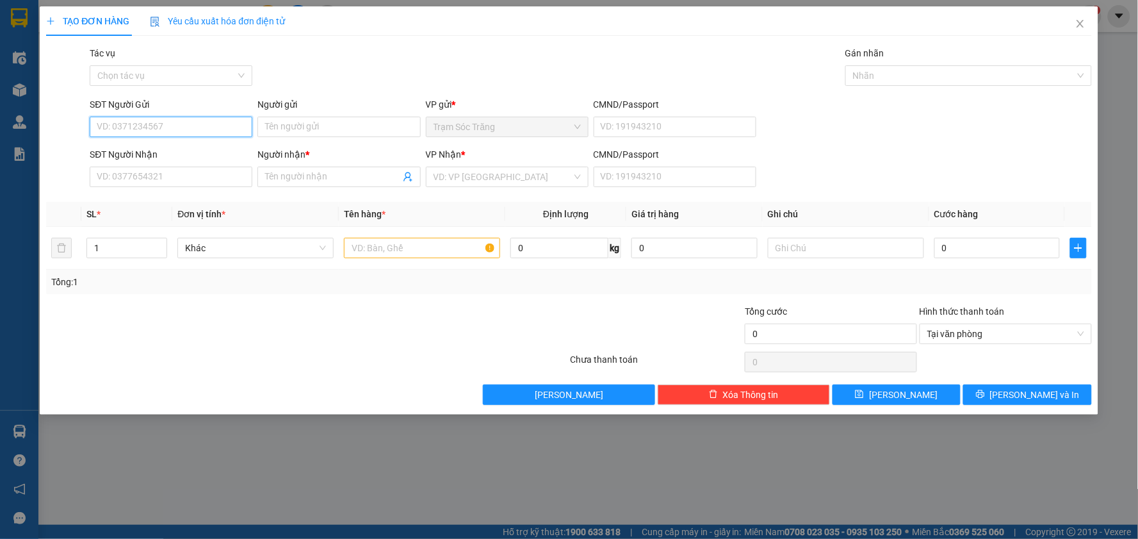
click at [190, 125] on input "SĐT Người Gửi" at bounding box center [171, 127] width 163 height 20
type input "0918079282"
click at [343, 131] on input "Người gửi" at bounding box center [338, 127] width 163 height 20
type input "CHÚ CÁO"
click at [154, 177] on input "SĐT Người Nhận" at bounding box center [171, 176] width 163 height 20
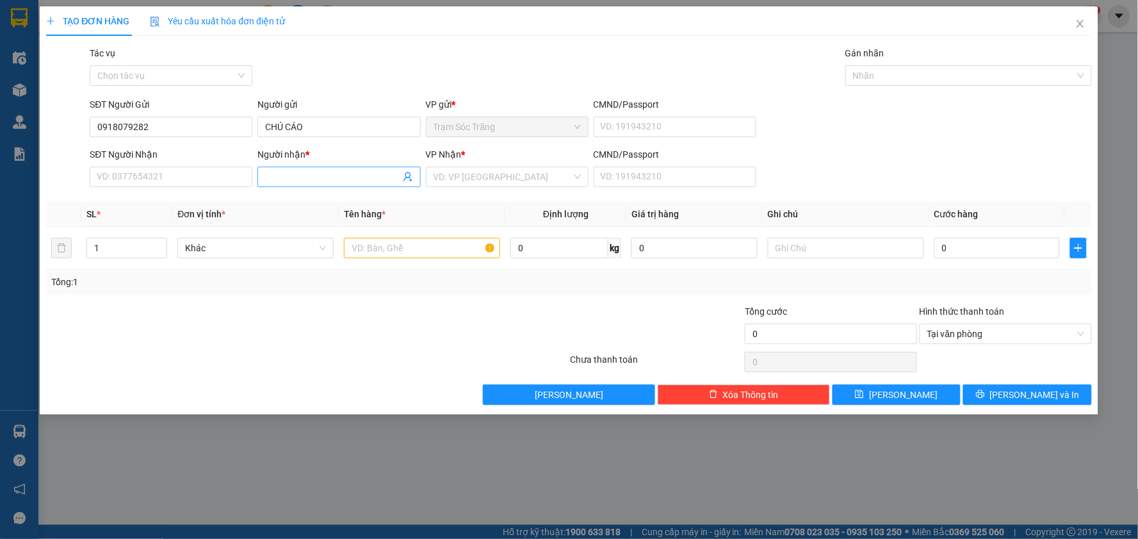
click at [324, 166] on span at bounding box center [338, 176] width 163 height 20
click at [318, 179] on input "Người nhận *" at bounding box center [332, 177] width 134 height 14
click at [458, 166] on div "VD: VP [GEOGRAPHIC_DATA]" at bounding box center [507, 176] width 163 height 20
type input "TRƯỜNG THÀNH"
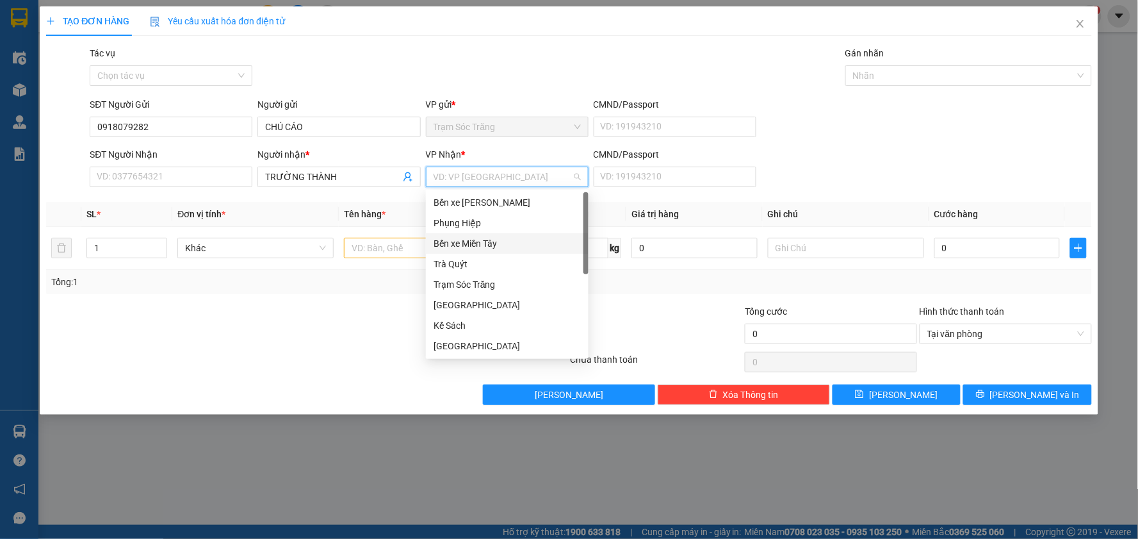
click at [503, 238] on div "Bến xe Miền Tây" at bounding box center [507, 243] width 147 height 14
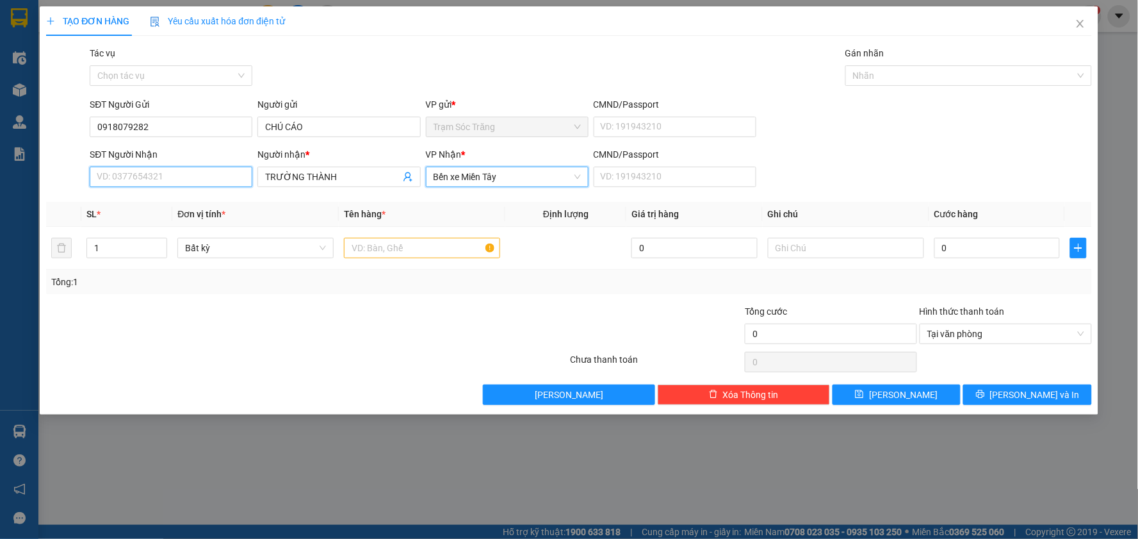
click at [224, 170] on input "SĐT Người Nhận" at bounding box center [171, 176] width 163 height 20
type input "0779039510"
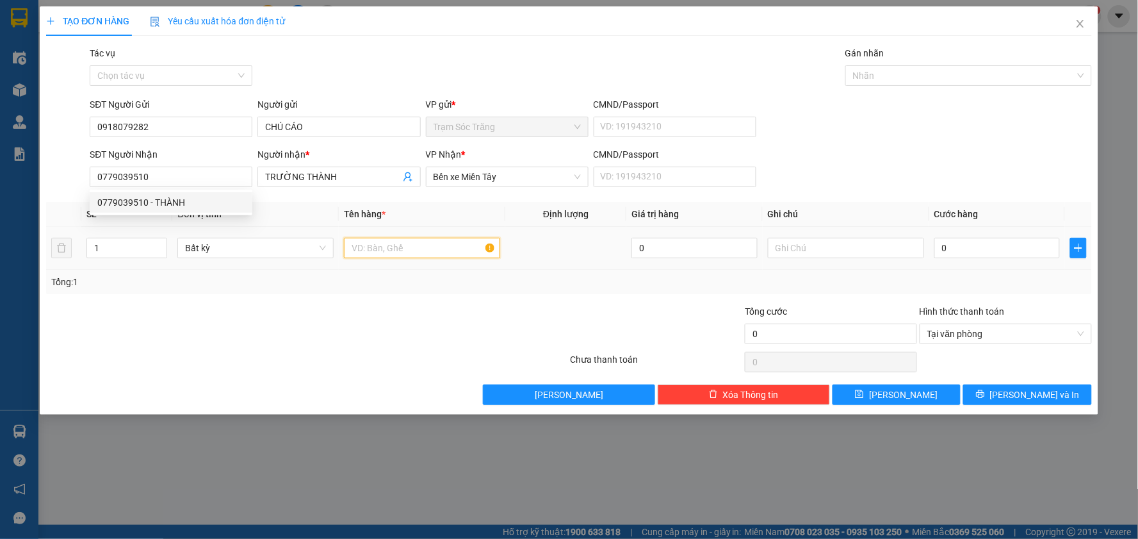
click at [425, 253] on input "text" at bounding box center [422, 248] width 156 height 20
click at [434, 252] on input "text" at bounding box center [422, 248] width 156 height 20
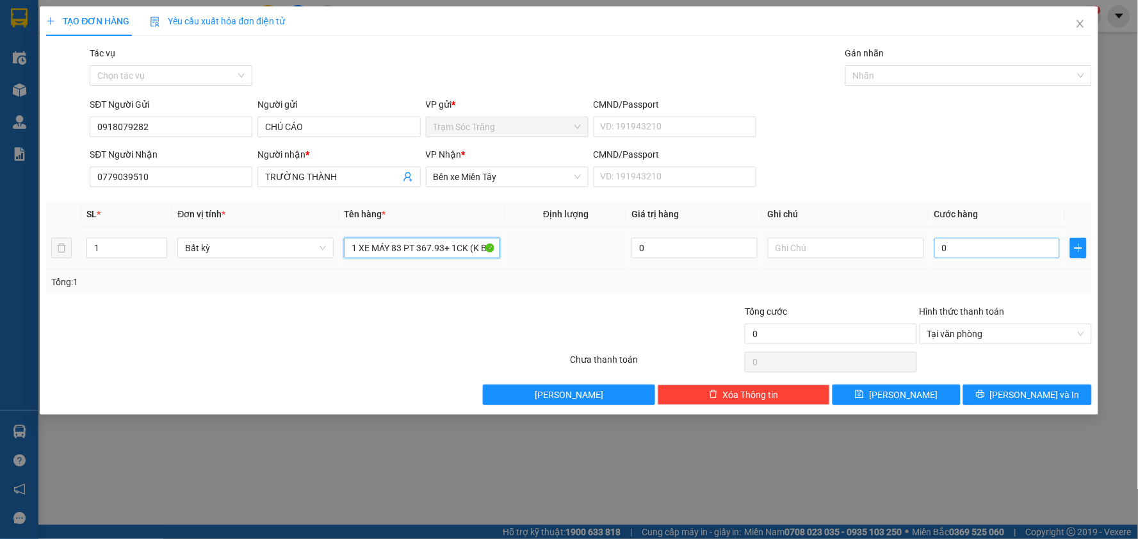
type input "1 XE MÁY 83 PT 367.93+ 1CK (K BAO TRẦY,BỂ)"
click at [952, 253] on input "0" at bounding box center [997, 248] width 126 height 20
type input "3"
type input "30"
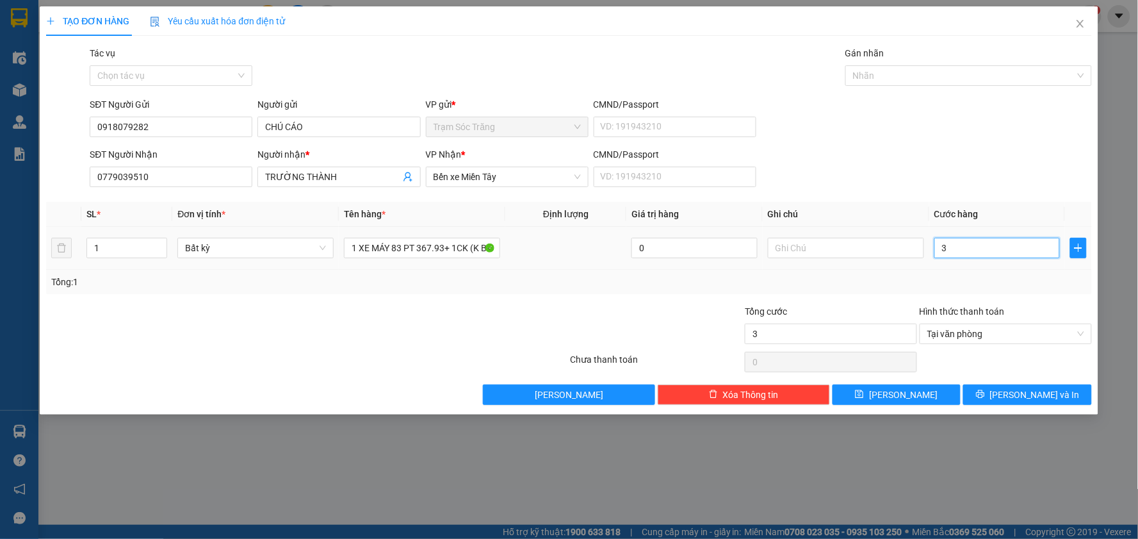
type input "30"
type input "300"
type input "3.000"
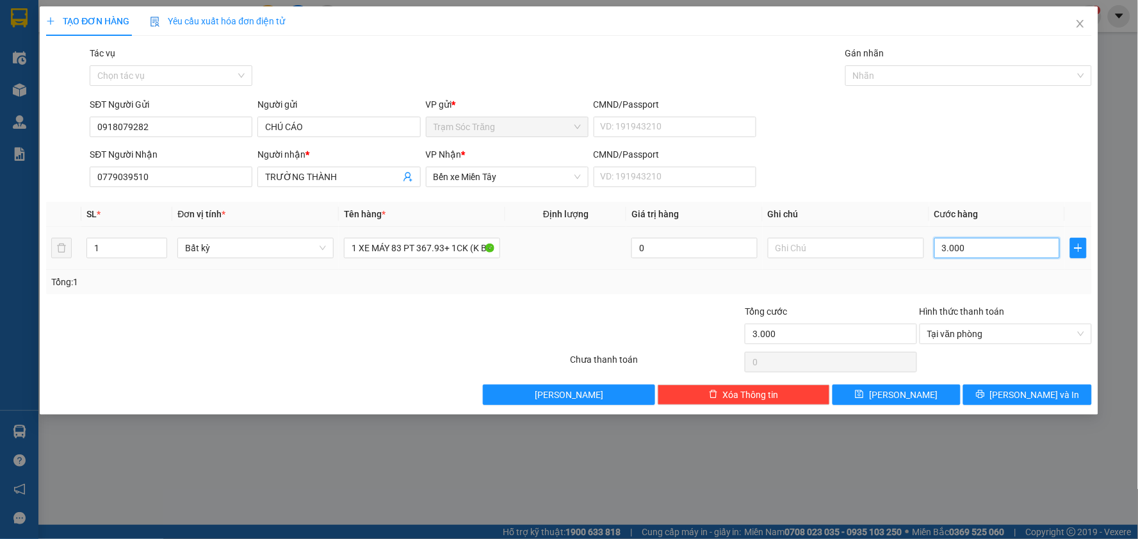
type input "30.000"
type input "300.000"
click at [1012, 399] on button "[PERSON_NAME] và In" at bounding box center [1027, 394] width 129 height 20
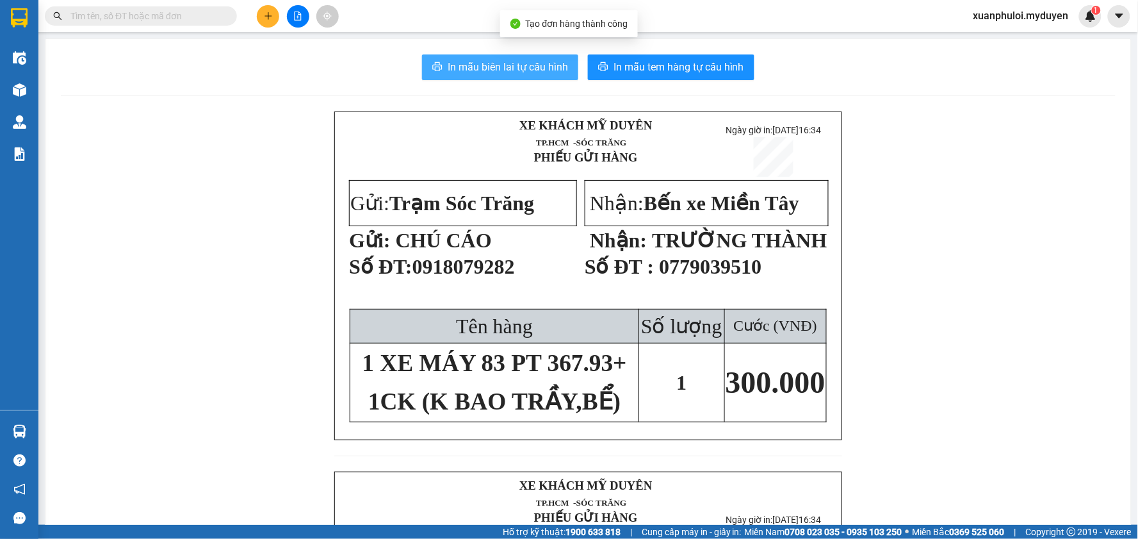
click at [523, 65] on span "In mẫu biên lai tự cấu hình" at bounding box center [508, 67] width 120 height 16
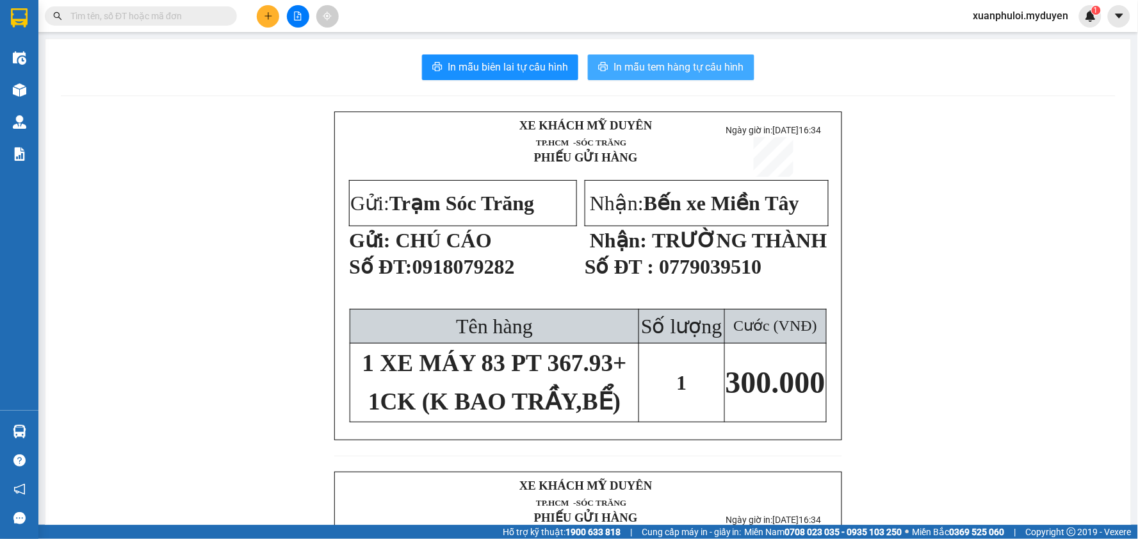
click at [683, 63] on span "In mẫu tem hàng tự cấu hình" at bounding box center [678, 67] width 131 height 16
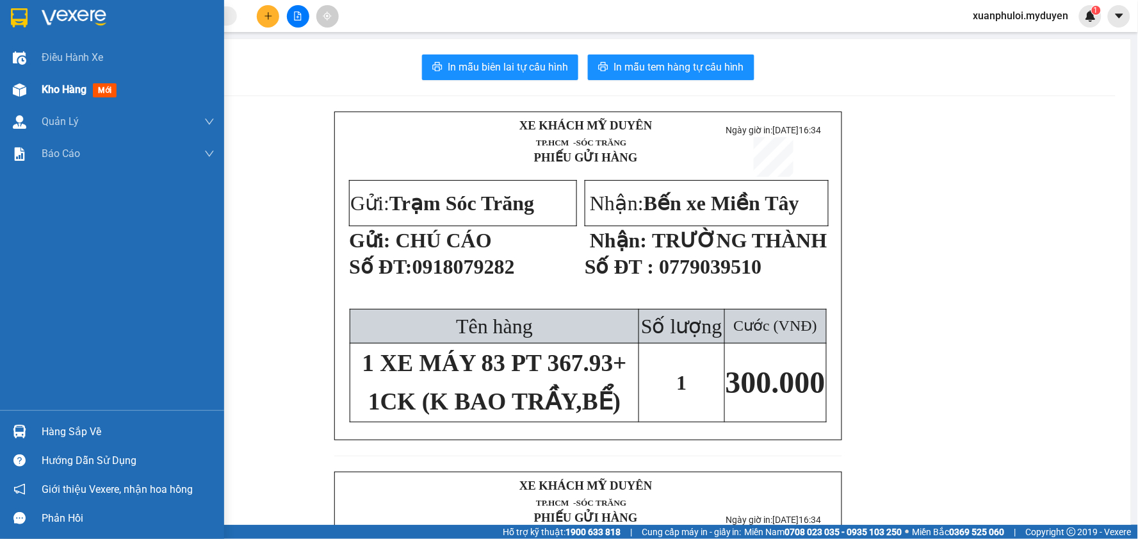
click at [73, 95] on span "Kho hàng" at bounding box center [64, 89] width 45 height 12
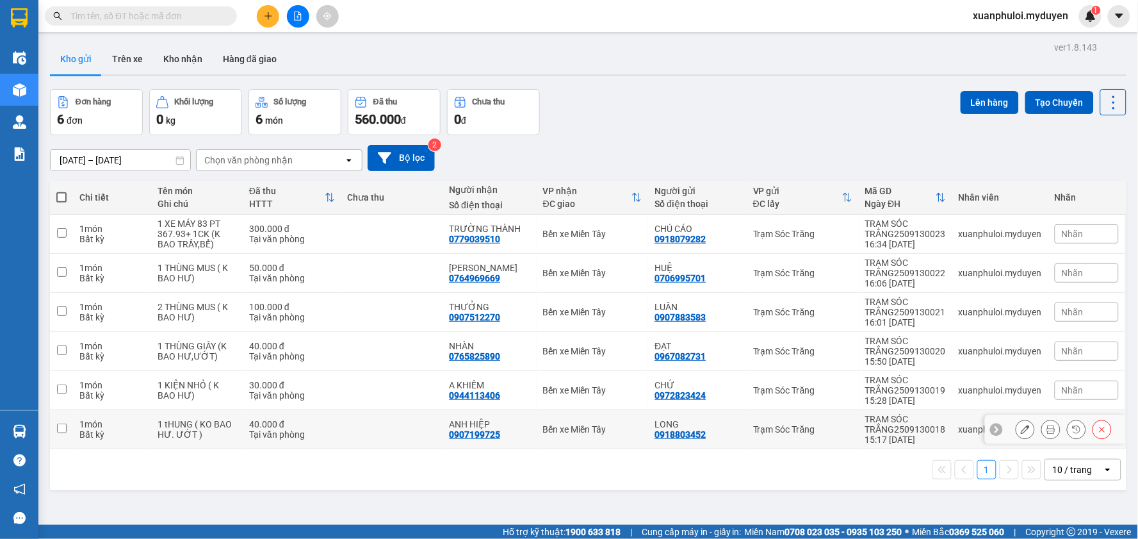
drag, startPoint x: 63, startPoint y: 429, endPoint x: 61, endPoint y: 419, distance: 9.7
click at [63, 429] on input "checkbox" at bounding box center [62, 428] width 10 height 10
checkbox input "true"
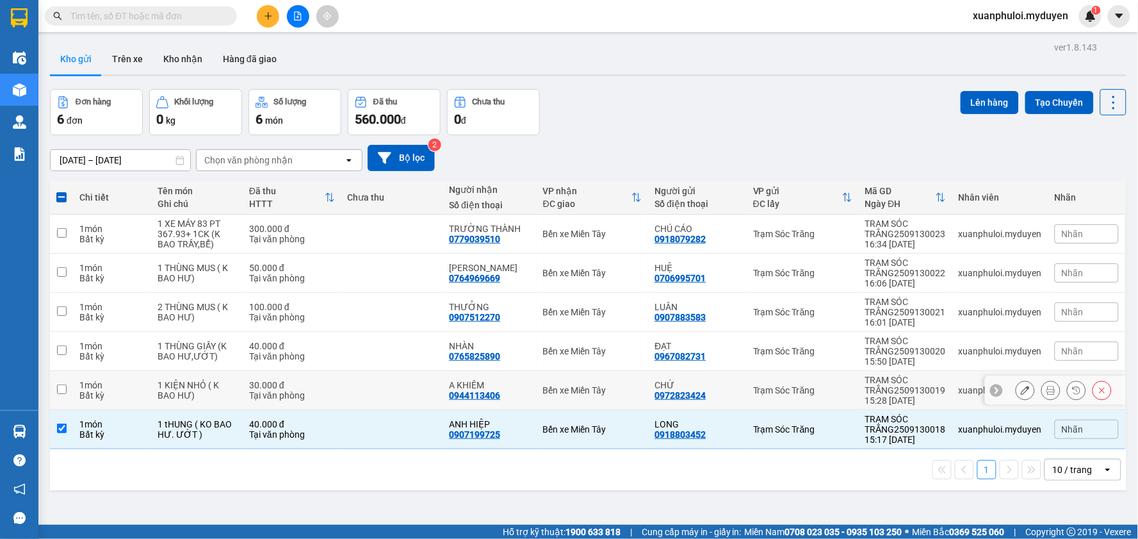
click at [61, 387] on input "checkbox" at bounding box center [62, 389] width 10 height 10
checkbox input "true"
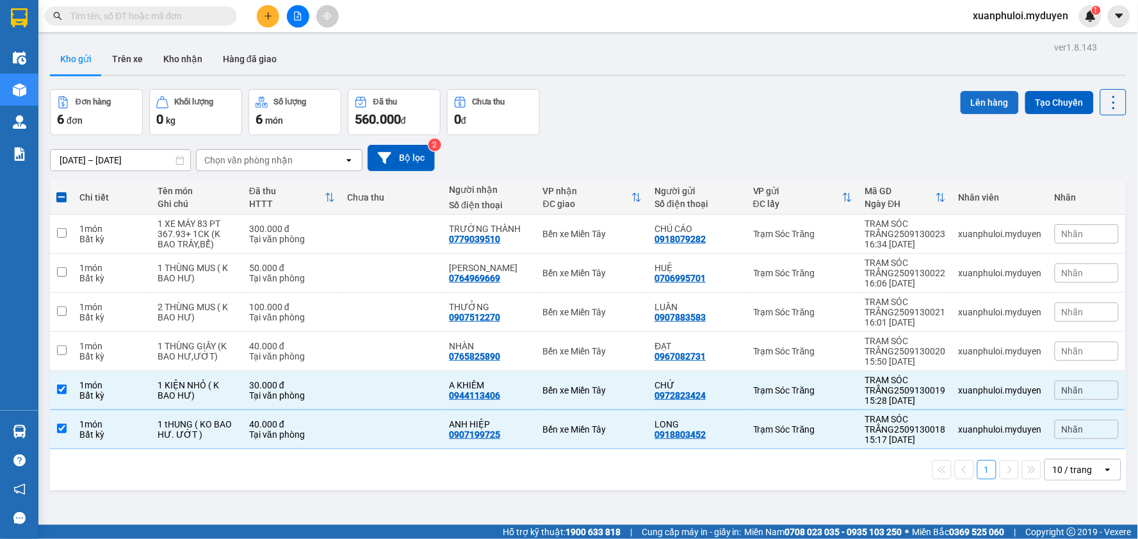
click at [984, 91] on button "Lên hàng" at bounding box center [990, 102] width 58 height 23
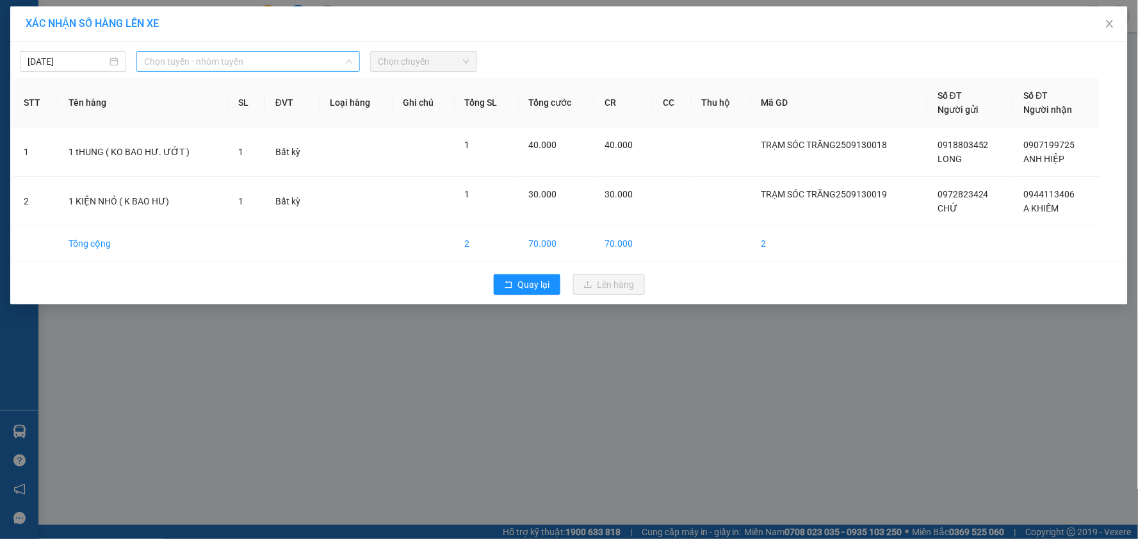
click at [199, 62] on span "Chọn tuyến - nhóm tuyến" at bounding box center [248, 61] width 208 height 19
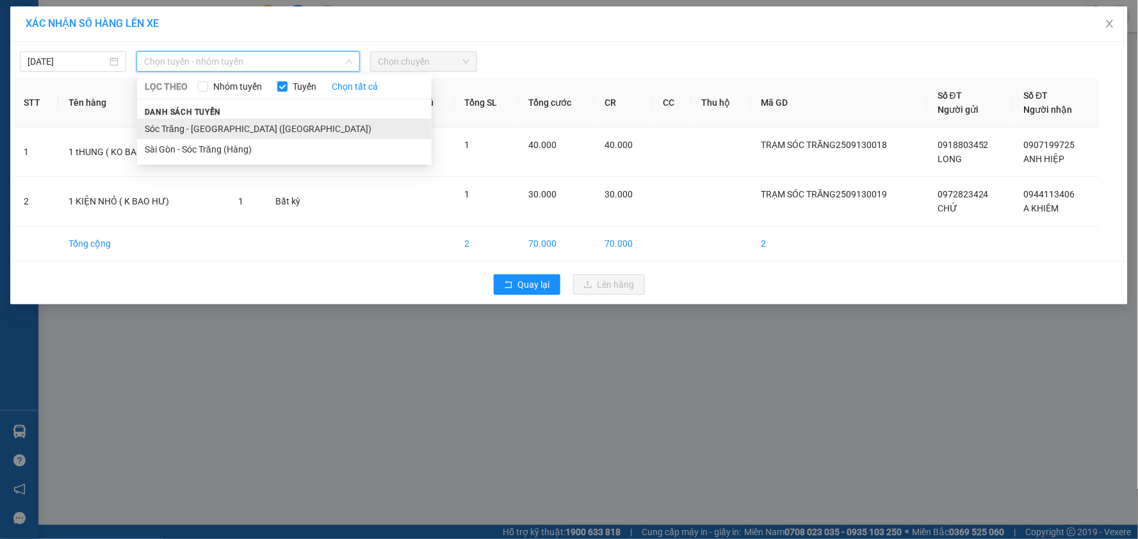
click at [205, 128] on li "Sóc Trăng - [GEOGRAPHIC_DATA] ([GEOGRAPHIC_DATA])" at bounding box center [284, 128] width 295 height 20
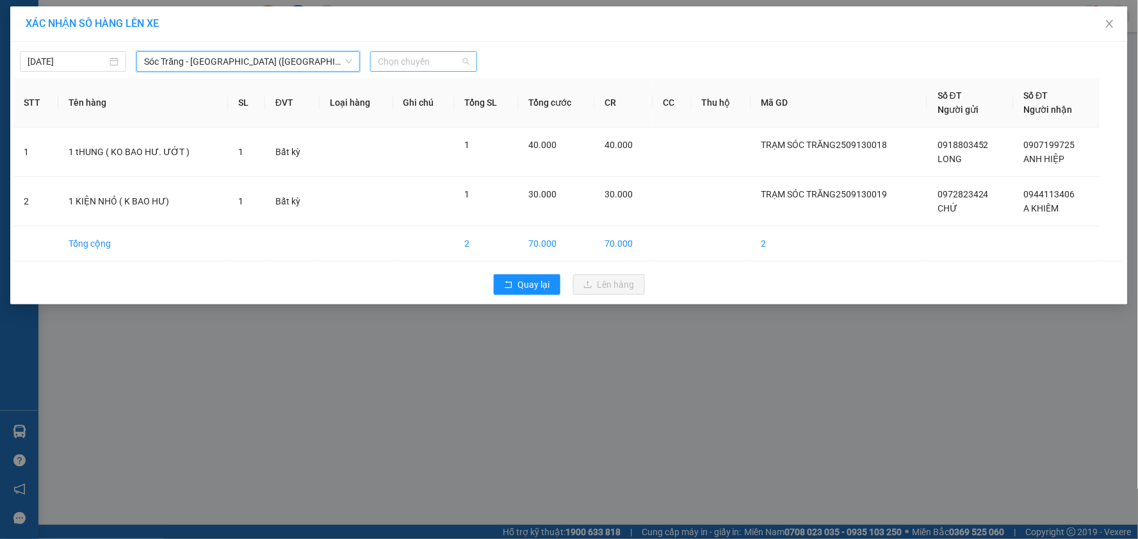
click at [399, 61] on span "Chọn chuyến" at bounding box center [423, 61] width 91 height 19
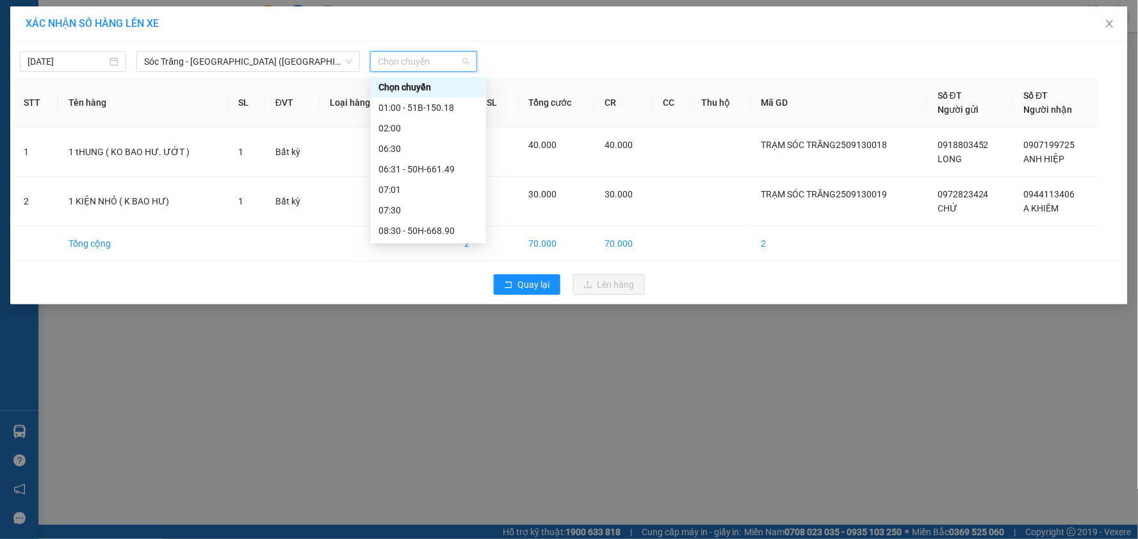
click at [414, 387] on div "15:31" at bounding box center [428, 394] width 100 height 14
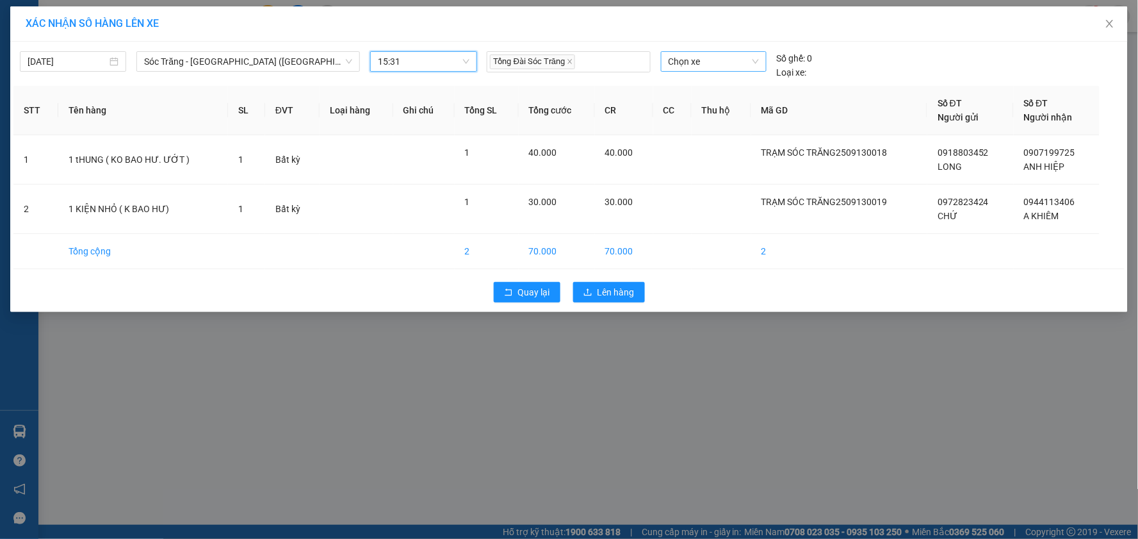
click at [719, 62] on span "Chọn xe" at bounding box center [714, 61] width 90 height 19
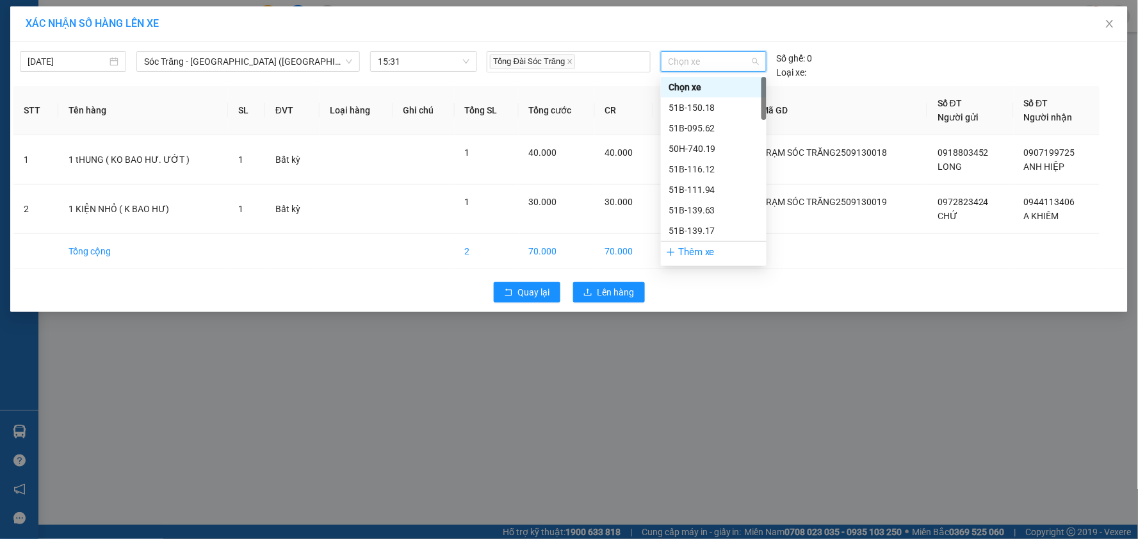
type input "5"
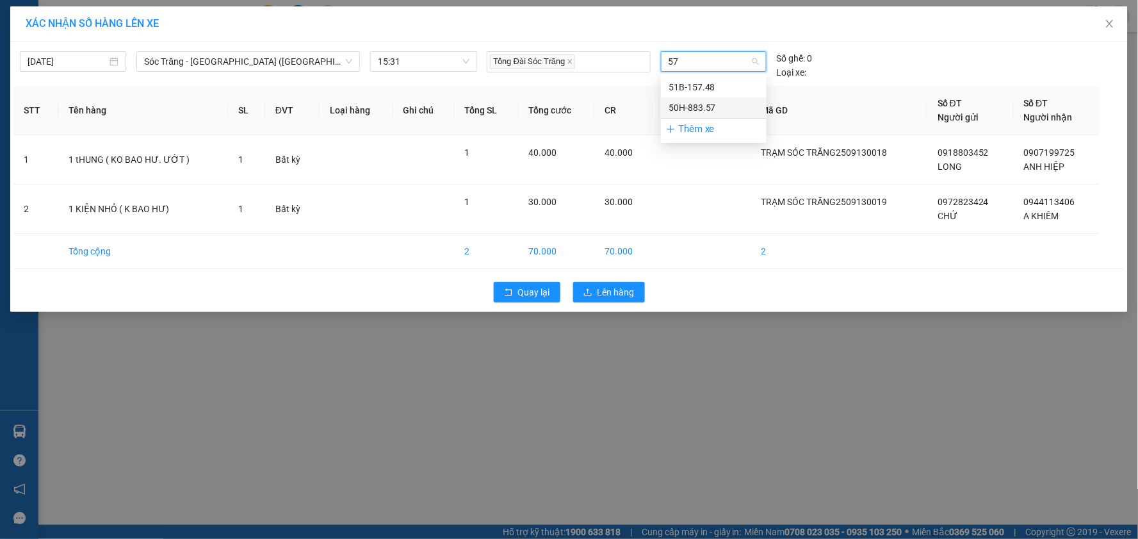
click at [718, 106] on div "50H-883.57" at bounding box center [714, 108] width 90 height 14
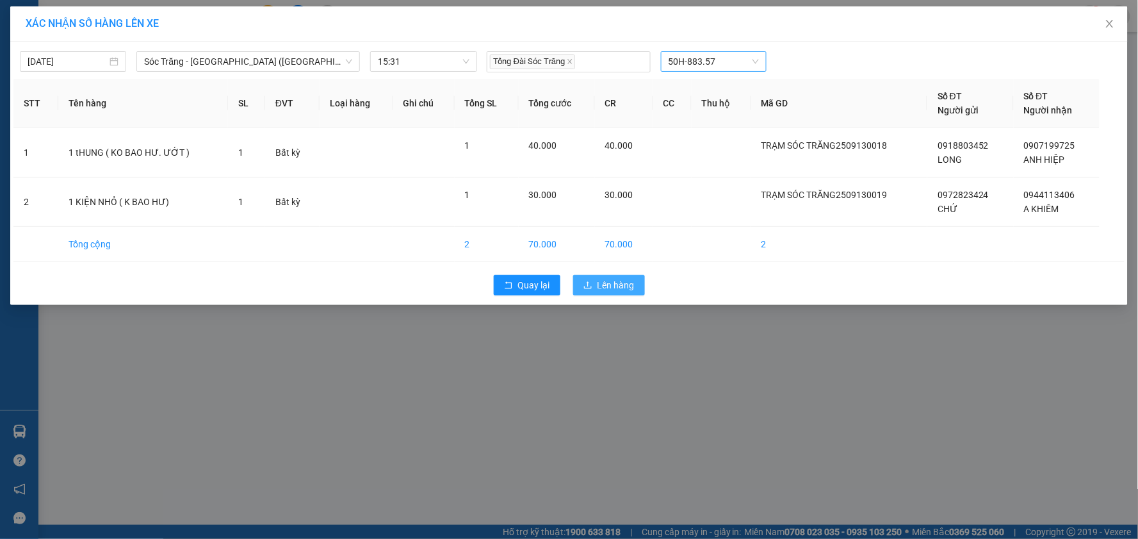
click at [612, 292] on button "Lên hàng" at bounding box center [609, 285] width 72 height 20
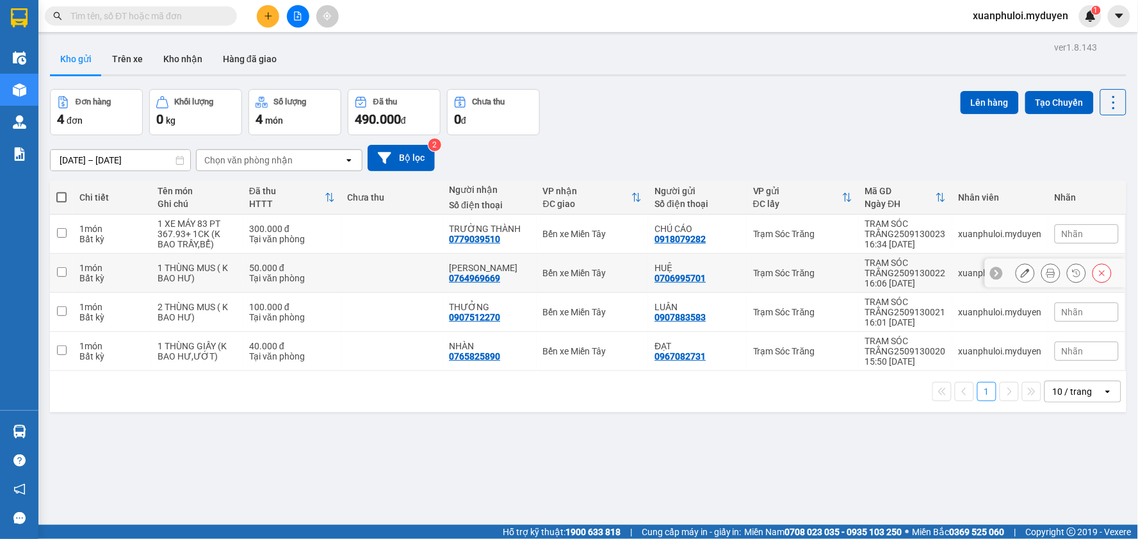
click at [64, 272] on input "checkbox" at bounding box center [62, 272] width 10 height 10
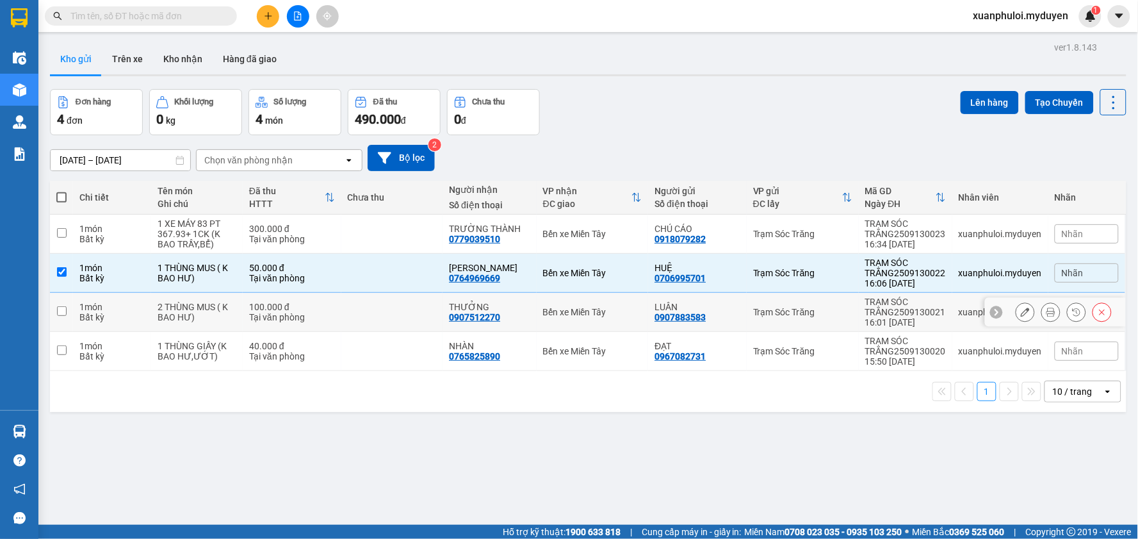
click at [67, 309] on td at bounding box center [61, 312] width 23 height 39
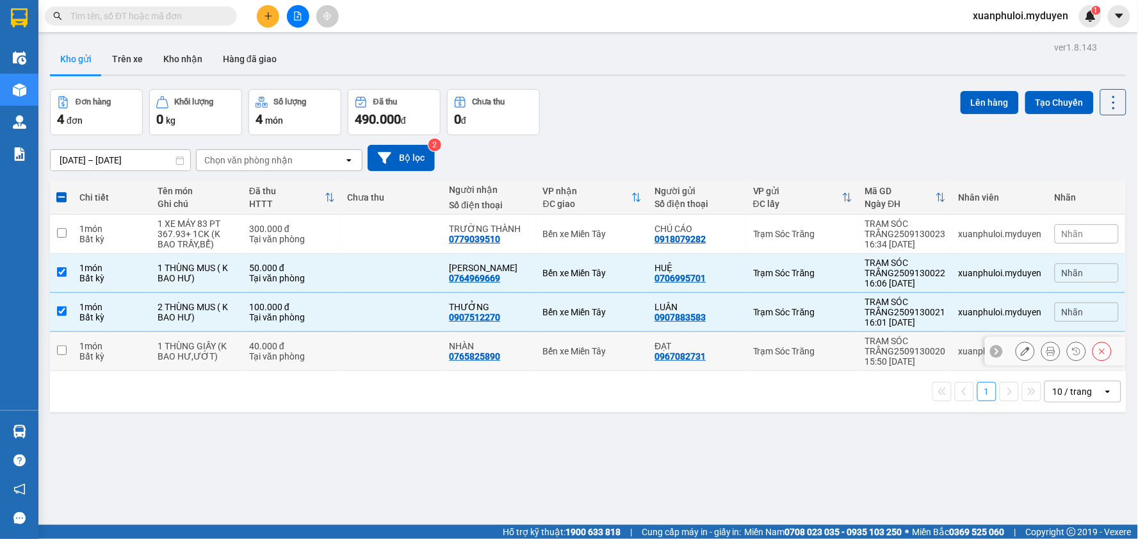
click at [60, 350] on input "checkbox" at bounding box center [62, 350] width 10 height 10
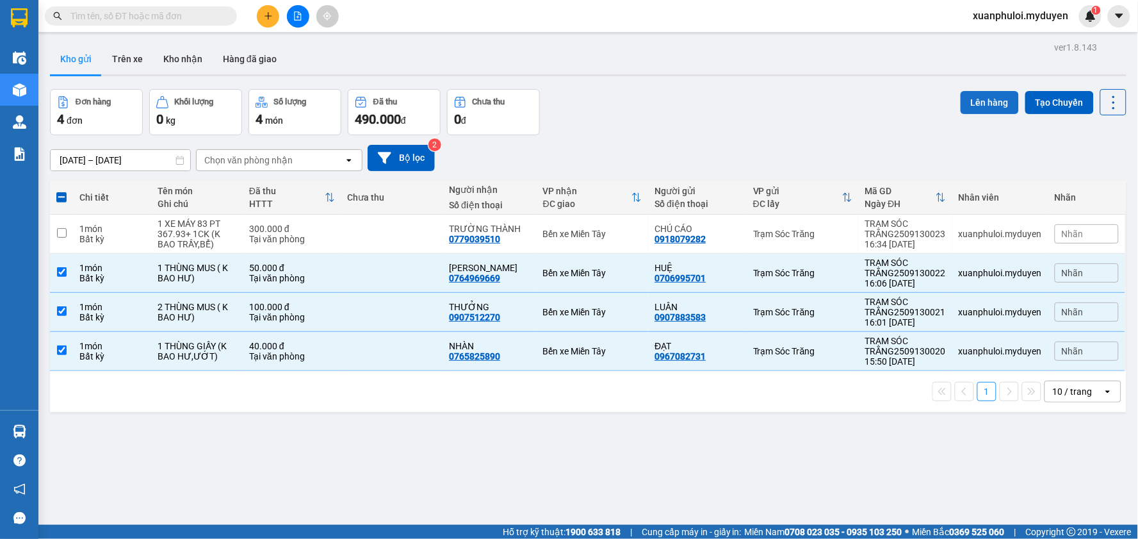
click at [975, 99] on button "Lên hàng" at bounding box center [990, 102] width 58 height 23
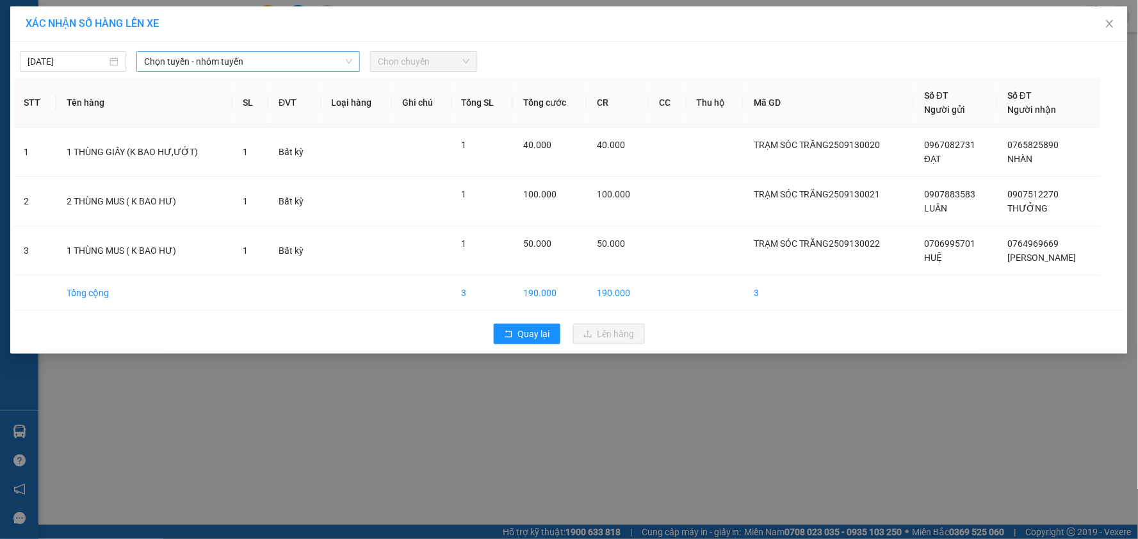
click at [237, 67] on span "Chọn tuyến - nhóm tuyến" at bounding box center [248, 61] width 208 height 19
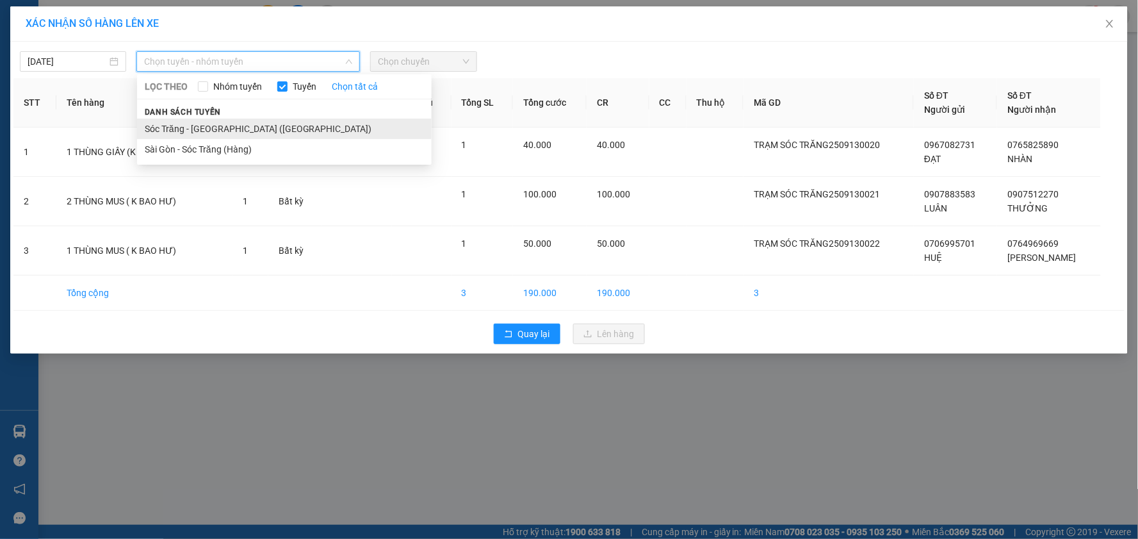
click at [206, 123] on li "Sóc Trăng - [GEOGRAPHIC_DATA] ([GEOGRAPHIC_DATA])" at bounding box center [284, 128] width 295 height 20
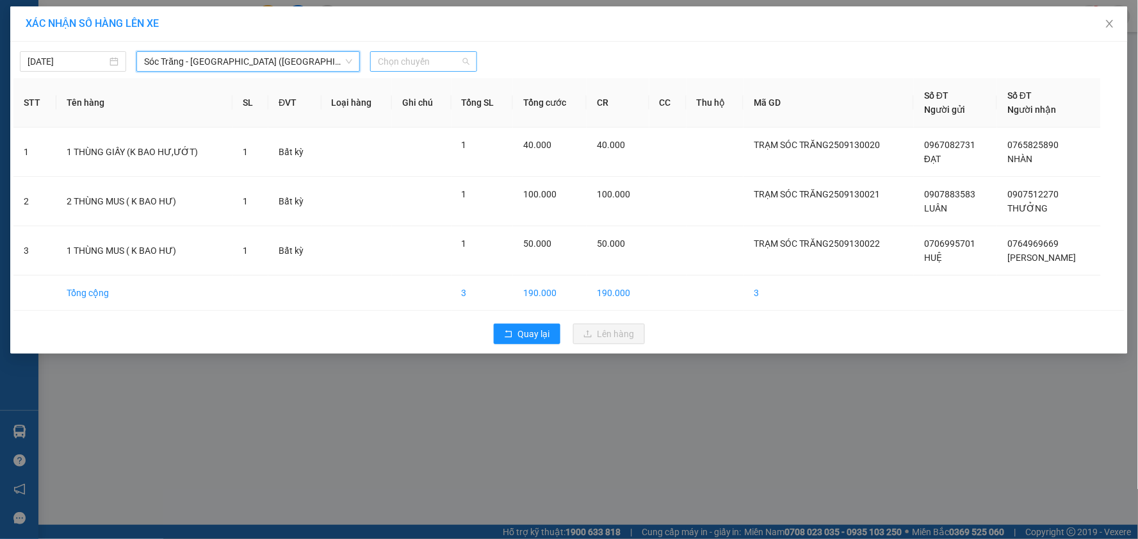
click at [410, 65] on span "Chọn chuyến" at bounding box center [423, 61] width 91 height 19
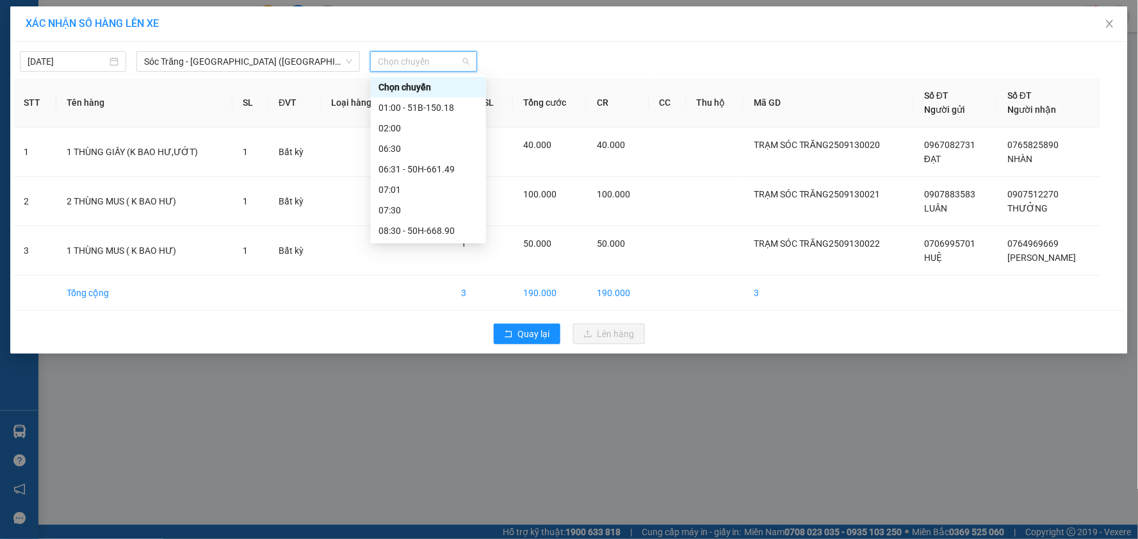
click at [409, 408] on div "16:30" at bounding box center [428, 415] width 100 height 14
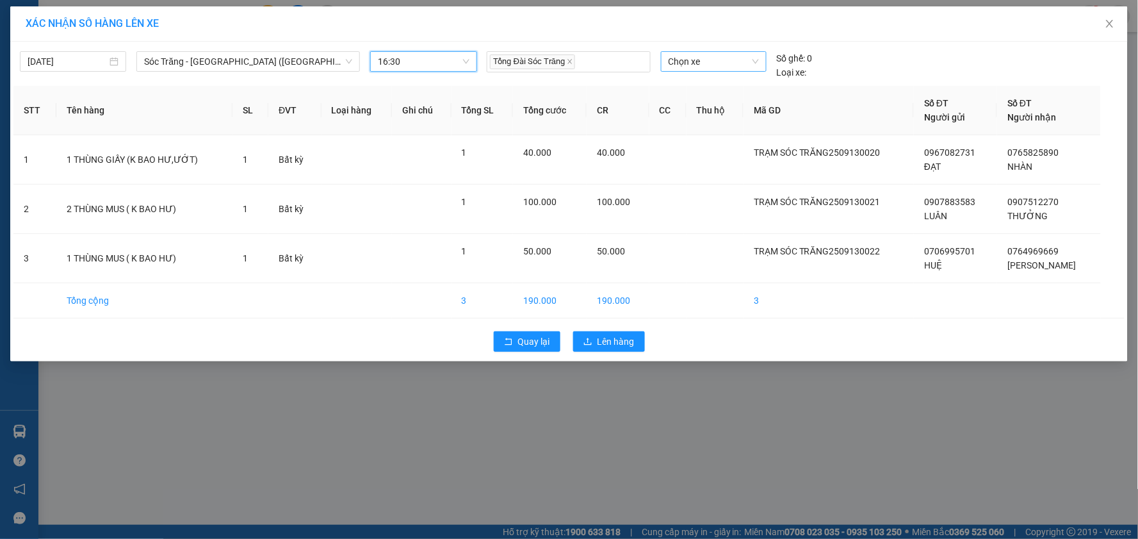
click at [712, 58] on span "Chọn xe" at bounding box center [714, 61] width 90 height 19
click at [711, 88] on div "50H-082.31" at bounding box center [714, 87] width 90 height 14
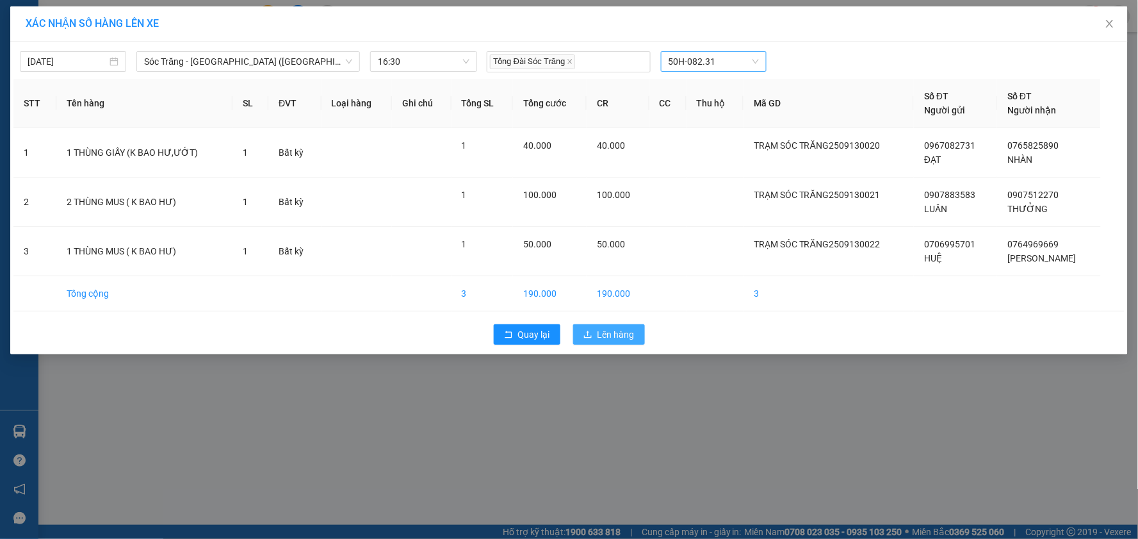
click at [616, 338] on span "Lên hàng" at bounding box center [615, 334] width 37 height 14
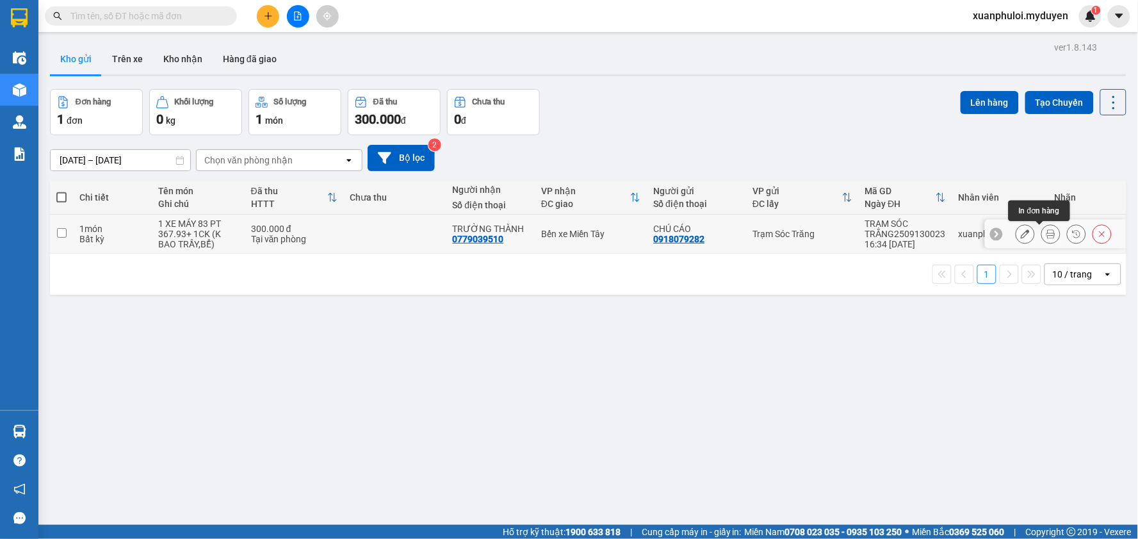
click at [1046, 232] on icon at bounding box center [1050, 233] width 9 height 9
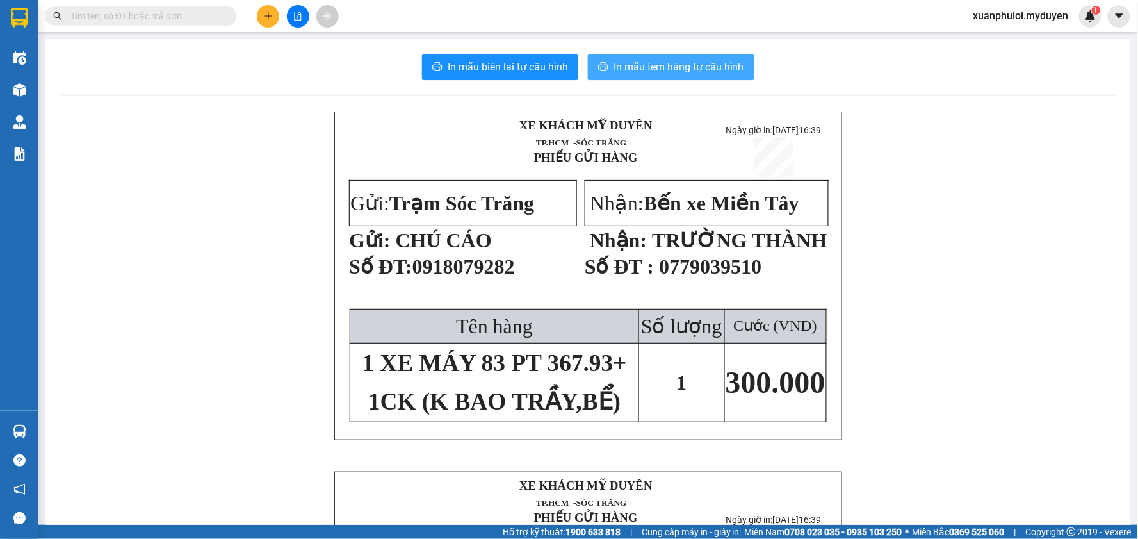
click at [687, 67] on span "In mẫu tem hàng tự cấu hình" at bounding box center [678, 67] width 131 height 16
